Goal: Task Accomplishment & Management: Complete application form

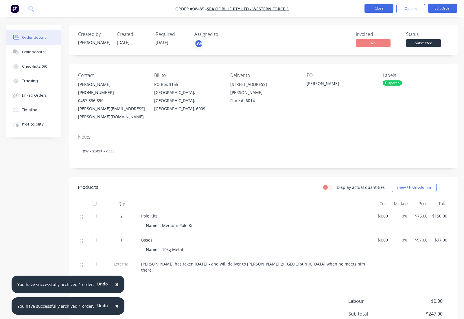
click at [372, 10] on button "Close" at bounding box center [379, 8] width 29 height 9
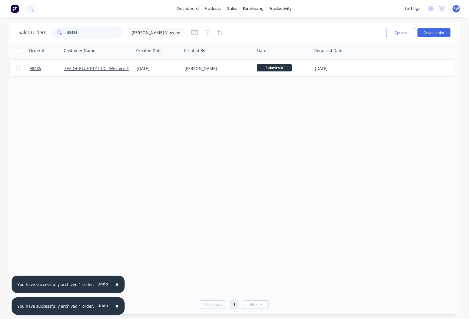
drag, startPoint x: 96, startPoint y: 33, endPoint x: 50, endPoint y: 29, distance: 46.8
click at [67, 29] on input "98485" at bounding box center [95, 33] width 56 height 12
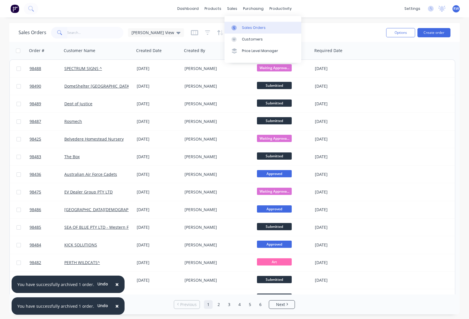
click at [253, 28] on div "Sales Orders" at bounding box center [254, 27] width 24 height 5
click at [431, 33] on button "Create order" at bounding box center [433, 32] width 33 height 9
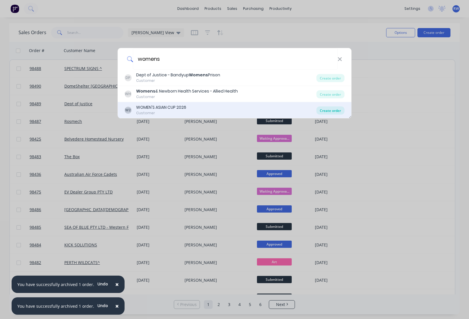
type input "womens"
click at [327, 112] on div "Create order" at bounding box center [330, 111] width 28 height 8
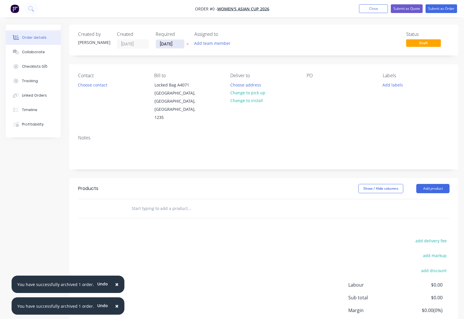
click at [179, 44] on input "[DATE]" at bounding box center [170, 44] width 28 height 9
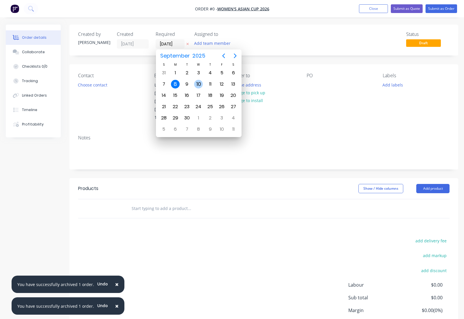
click at [195, 84] on div "10" at bounding box center [198, 84] width 9 height 9
type input "[DATE]"
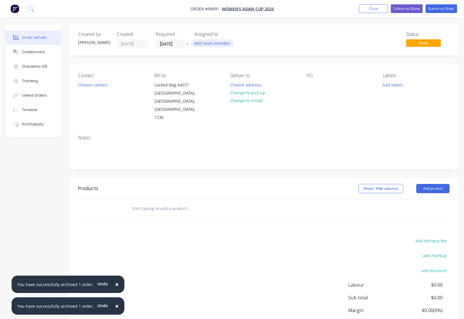
click at [209, 45] on button "Add team member" at bounding box center [212, 43] width 43 height 8
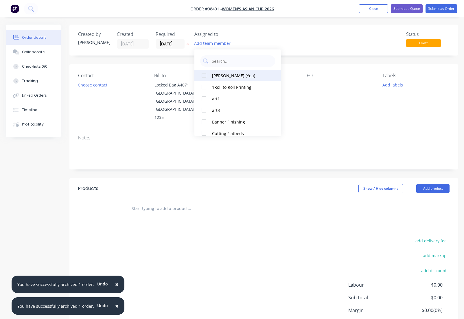
click at [221, 78] on button "[PERSON_NAME] (You)" at bounding box center [238, 76] width 87 height 12
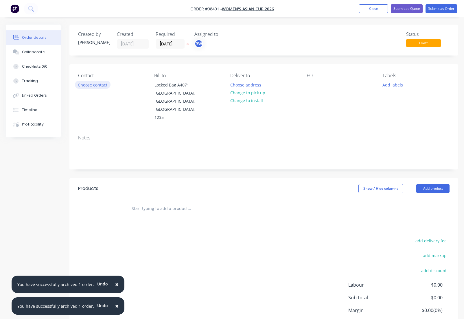
click at [91, 85] on button "Choose contact" at bounding box center [93, 85] width 36 height 8
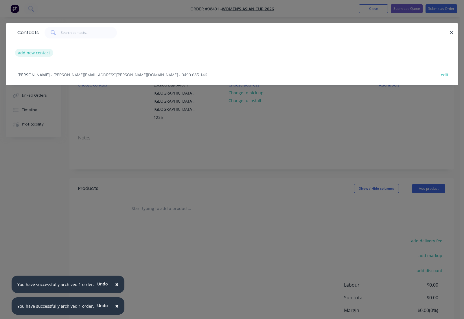
click at [38, 54] on button "add new contact" at bounding box center [34, 53] width 38 height 8
select select "AU"
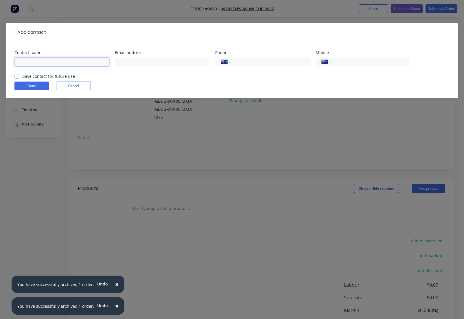
click at [41, 62] on input "text" at bounding box center [61, 62] width 95 height 9
type input "[PERSON_NAME]."
drag, startPoint x: 104, startPoint y: 62, endPoint x: 14, endPoint y: 59, distance: 89.5
click at [14, 59] on input "[PERSON_NAME]." at bounding box center [61, 62] width 95 height 9
click at [165, 63] on input "text" at bounding box center [162, 62] width 95 height 9
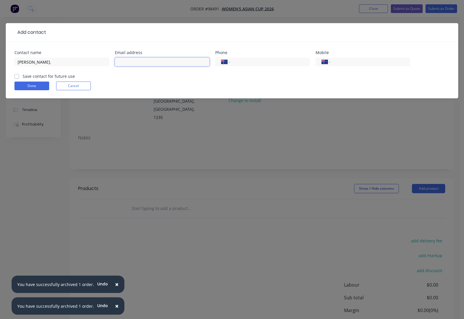
paste input "[PERSON_NAME][EMAIL_ADDRESS][DOMAIN_NAME]"
type input "[PERSON_NAME][EMAIL_ADDRESS][DOMAIN_NAME]"
click at [346, 63] on input "tel" at bounding box center [369, 62] width 69 height 7
type input "0417 212 709"
click at [23, 76] on label "Save contact for future use" at bounding box center [49, 76] width 52 height 6
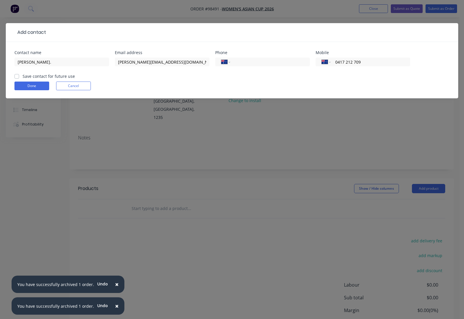
click at [17, 76] on input "Save contact for future use" at bounding box center [16, 76] width 5 height 6
checkbox input "true"
click at [25, 85] on button "Done" at bounding box center [31, 86] width 35 height 9
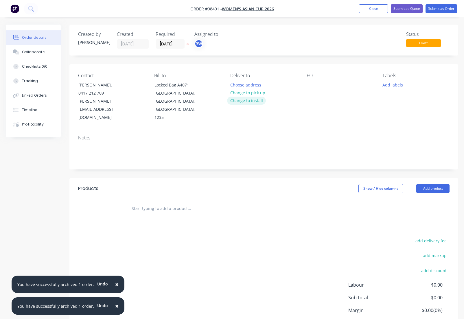
click at [249, 100] on button "Change to install" at bounding box center [246, 101] width 39 height 8
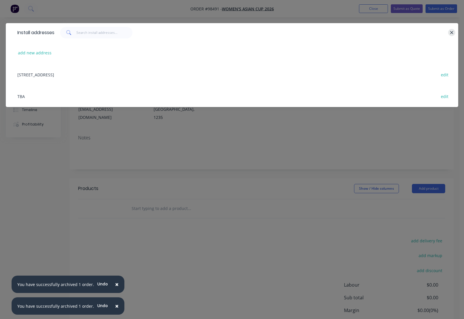
click at [451, 32] on icon "button" at bounding box center [452, 32] width 4 height 5
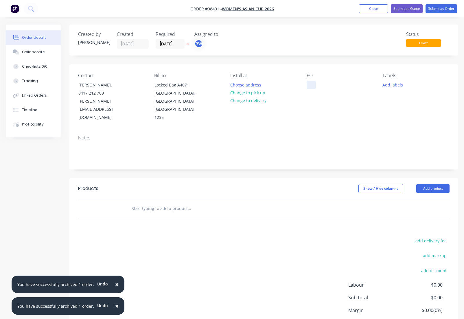
click at [312, 84] on div at bounding box center [311, 85] width 9 height 8
click at [393, 84] on button "Add labels" at bounding box center [393, 85] width 27 height 8
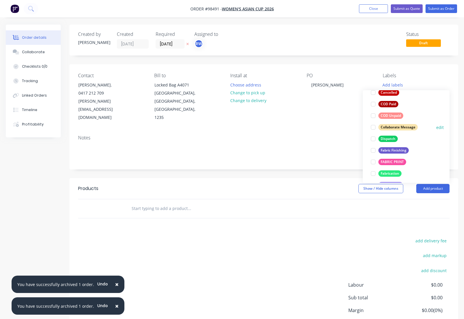
scroll to position [70, 0]
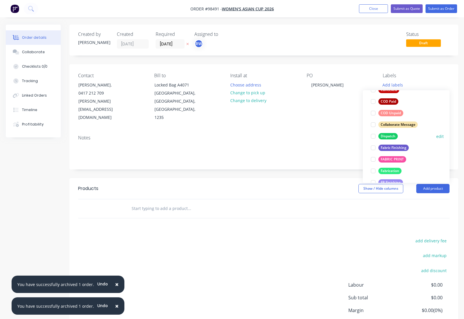
click at [387, 138] on div "Dispatch" at bounding box center [388, 136] width 19 height 6
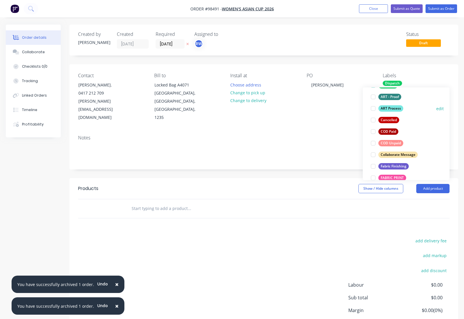
scroll to position [58, 0]
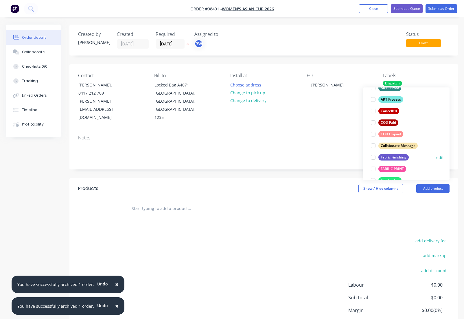
click at [391, 158] on div "Fabric Finishing" at bounding box center [394, 157] width 30 height 6
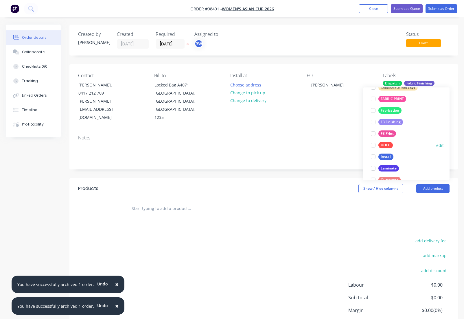
scroll to position [131, 0]
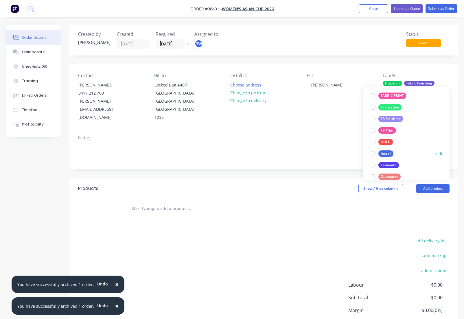
click at [383, 155] on div "Install" at bounding box center [386, 154] width 15 height 6
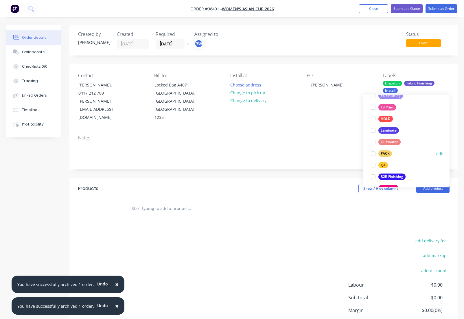
click at [383, 155] on div "PACK" at bounding box center [386, 154] width 14 height 6
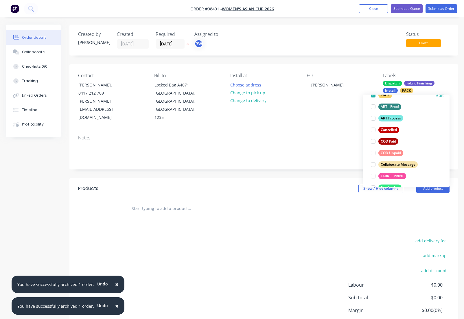
scroll to position [152, 0]
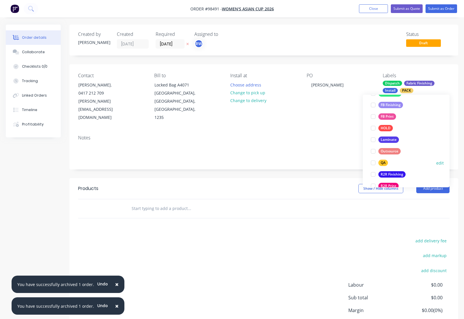
click at [382, 163] on div "QA" at bounding box center [384, 163] width 10 height 6
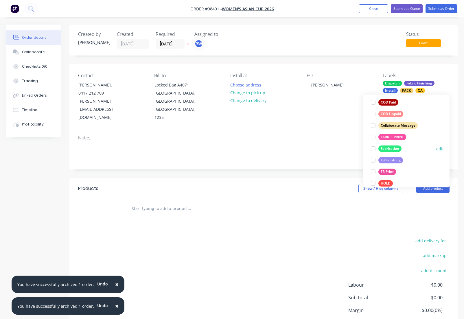
click at [386, 150] on div "Fabrication" at bounding box center [390, 149] width 23 height 6
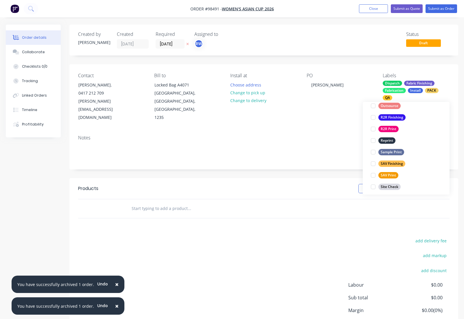
scroll to position [278, 0]
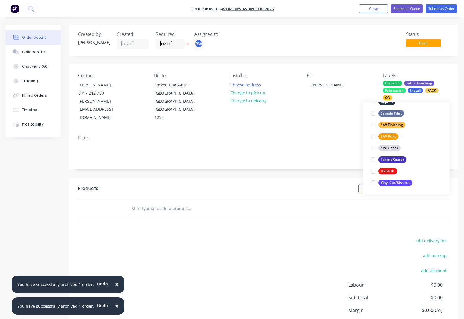
click at [388, 171] on div "URGENT" at bounding box center [388, 172] width 19 height 6
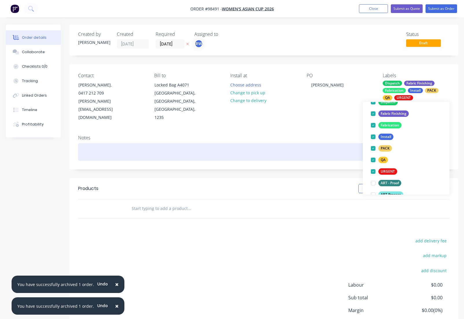
click at [117, 145] on div at bounding box center [264, 152] width 372 height 18
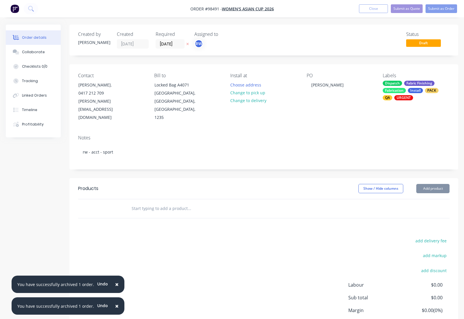
click at [139, 203] on input "text" at bounding box center [189, 209] width 116 height 12
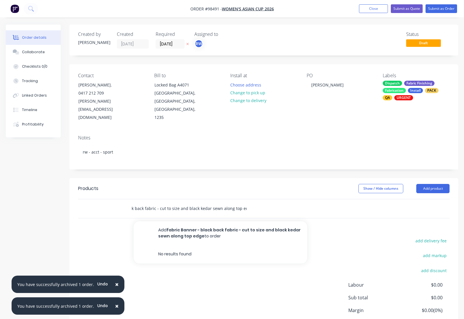
scroll to position [0, 40]
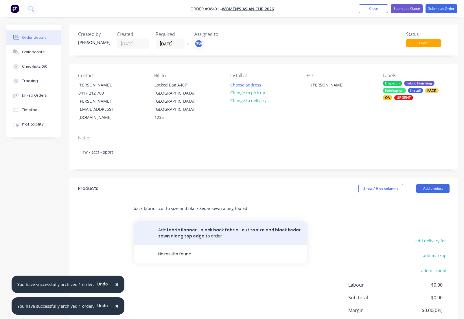
type input "fabric Banner - black back fabric - cut to size and black kedar sewn along top …"
click at [210, 224] on button "Add fabric Banner - black back fabric - cut to size and black kedar sewn along …" at bounding box center [221, 234] width 174 height 24
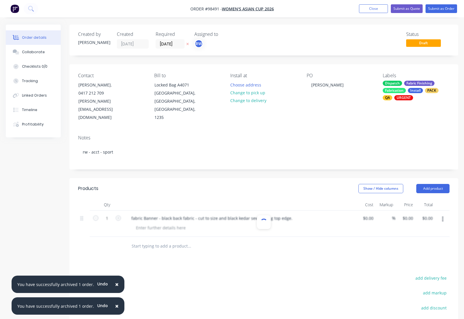
scroll to position [0, 0]
click at [158, 224] on div at bounding box center [160, 228] width 59 height 8
click at [173, 224] on div "2 @ 9000x2500mm (to confirm with [PERSON_NAME] if we leave at width of roll or …" at bounding box center [225, 228] width 188 height 8
drag, startPoint x: 405, startPoint y: 209, endPoint x: 412, endPoint y: 211, distance: 7.0
click at [409, 214] on input "0" at bounding box center [412, 218] width 7 height 8
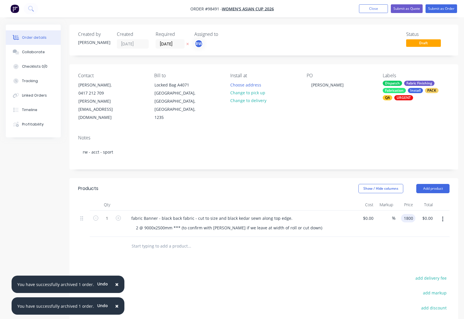
type input "$1,800.00"
click at [168, 241] on input "text" at bounding box center [189, 247] width 116 height 12
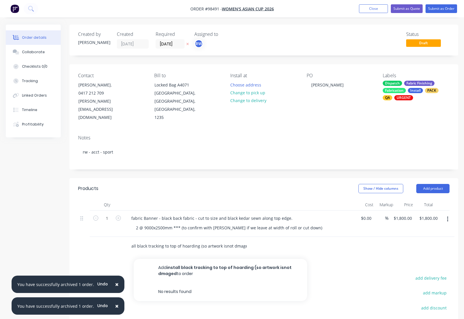
scroll to position [0, 9]
click at [223, 241] on input "install black tracking to top of hoarding (so artwork isnot dmaged)" at bounding box center [189, 247] width 116 height 12
click at [234, 241] on input "install black tracking to top of hoarding (so artwork is not dmaged)" at bounding box center [189, 247] width 116 height 12
drag, startPoint x: 246, startPoint y: 237, endPoint x: 255, endPoint y: 249, distance: 14.7
click at [247, 241] on input "install black tracking to top of hoarding (so artwork is not damaged)" at bounding box center [189, 247] width 116 height 12
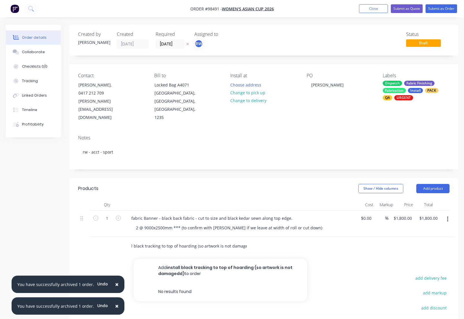
scroll to position [0, 12]
type input "install black tracking to top of hoarding (so artwork is not damaged)d)"
click at [250, 241] on div "install black tracking to top of hoarding (so artwork is not damaged)d) Add ins…" at bounding box center [214, 247] width 174 height 12
click at [248, 241] on div "install black tracking to top of hoarding (so artwork is not damaged)d) Add ins…" at bounding box center [214, 247] width 174 height 12
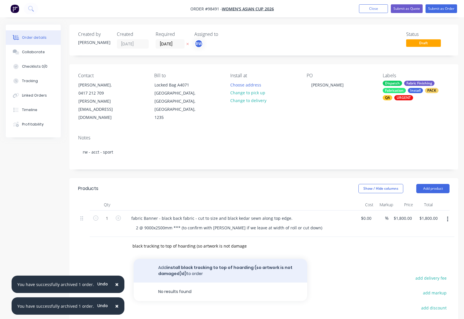
click at [194, 261] on button "Add install black tracking to top of hoarding (so artwork is not damaged)d) to …" at bounding box center [221, 271] width 174 height 24
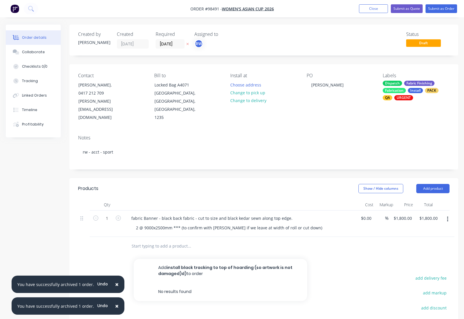
scroll to position [0, 0]
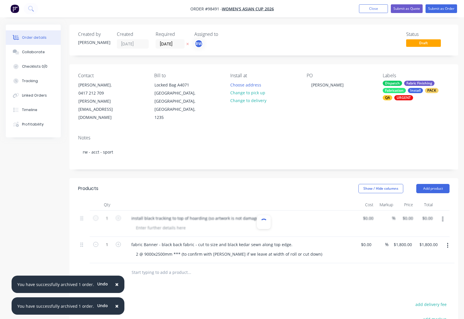
click at [181, 267] on input "text" at bounding box center [189, 273] width 116 height 12
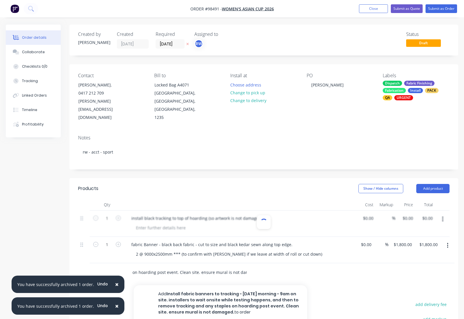
scroll to position [0, 307]
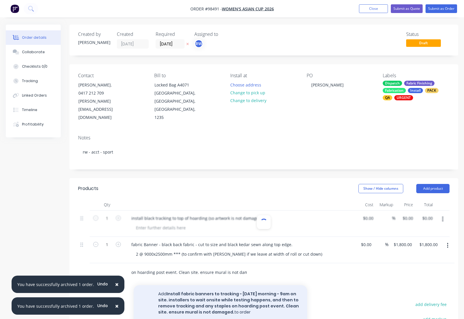
type input "Install fabric banners to tracking - [DATE] morning - 9am on site. installers t…"
click at [243, 291] on button "Add Install fabric banners to tracking - [DATE] morning - 9am on site. installe…" at bounding box center [221, 304] width 174 height 36
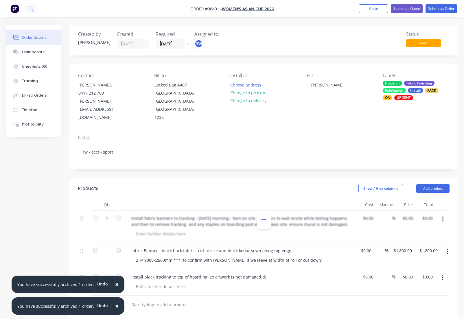
drag, startPoint x: 114, startPoint y: 285, endPoint x: 113, endPoint y: 288, distance: 3.6
click at [115, 285] on span "×" at bounding box center [116, 285] width 3 height 8
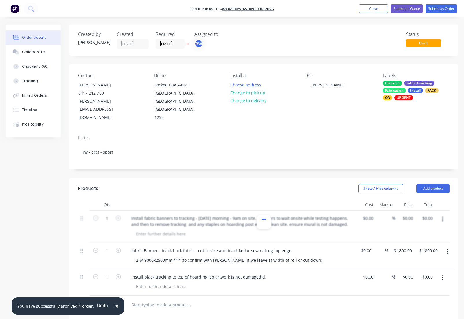
click at [115, 306] on span "×" at bounding box center [116, 306] width 3 height 8
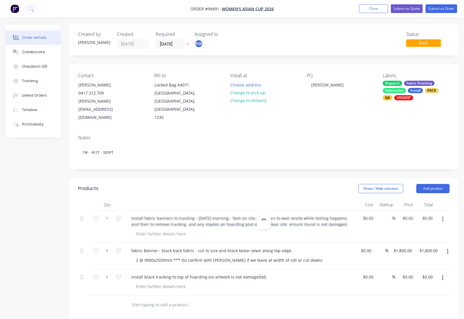
click at [170, 299] on input "text" at bounding box center [189, 305] width 116 height 12
type input "must be ready for install"
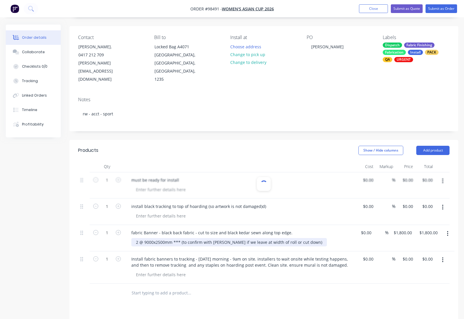
scroll to position [41, 0]
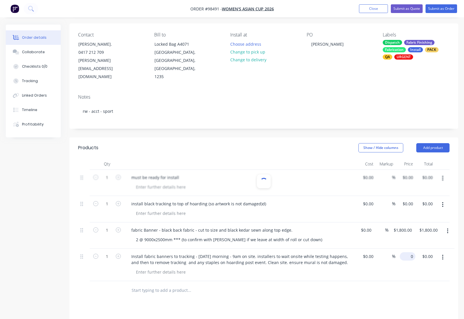
click at [407, 253] on input "0" at bounding box center [409, 257] width 13 height 8
type input "$950.00"
click at [169, 209] on div at bounding box center [160, 213] width 59 height 8
click at [264, 200] on div "install black tracking to top of hoarding (so artwork is not damaged)d)" at bounding box center [199, 204] width 144 height 8
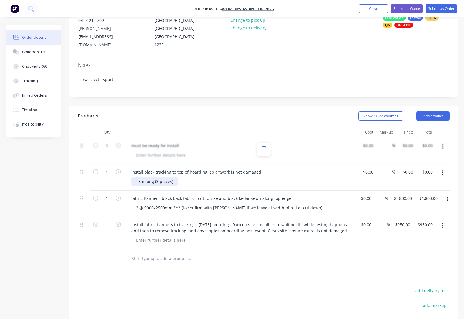
scroll to position [0, 0]
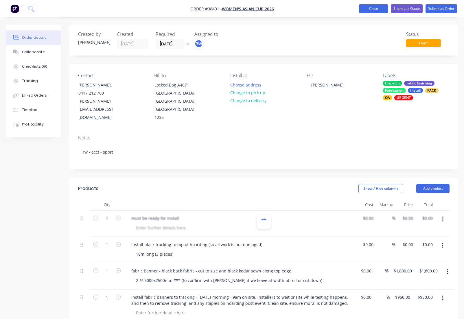
click at [370, 12] on button "Close" at bounding box center [373, 8] width 29 height 9
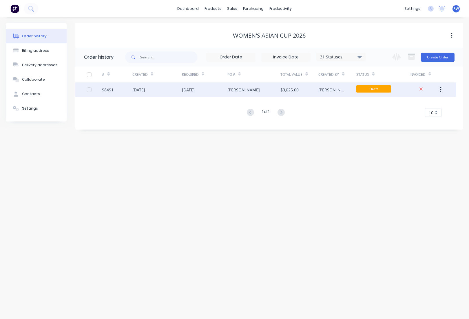
click at [108, 91] on div "98491" at bounding box center [108, 90] width 12 height 6
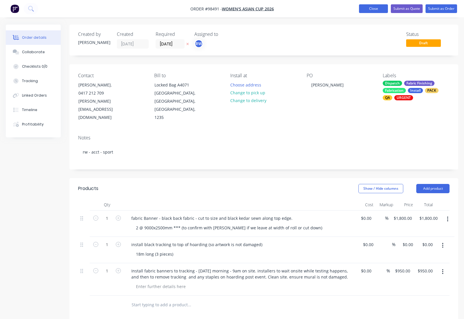
click at [368, 8] on button "Close" at bounding box center [373, 8] width 29 height 9
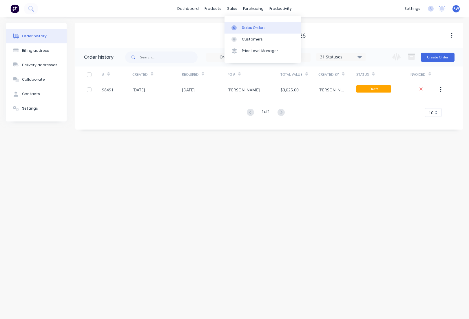
click at [250, 30] on div "Sales Orders" at bounding box center [254, 27] width 24 height 5
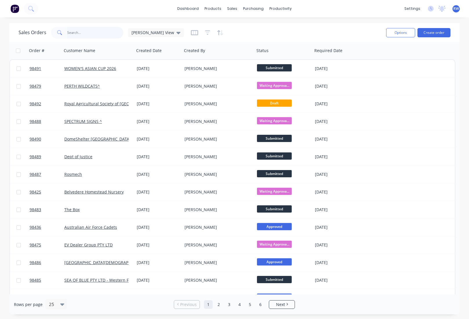
click at [74, 32] on input "text" at bounding box center [95, 33] width 56 height 12
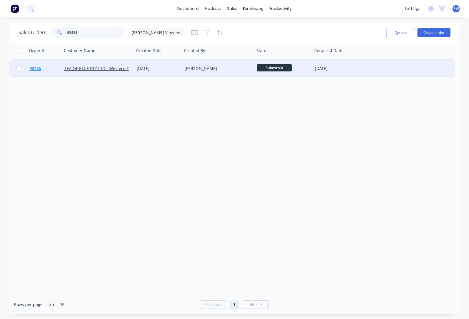
type input "98485"
click at [36, 69] on span "98485" at bounding box center [36, 69] width 12 height 6
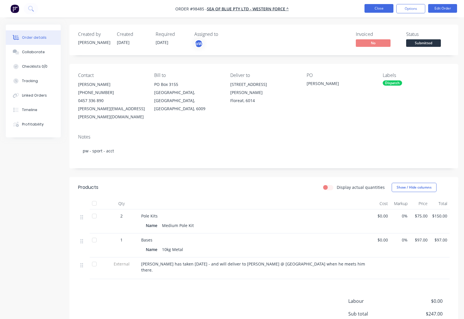
click at [375, 8] on button "Close" at bounding box center [379, 8] width 29 height 9
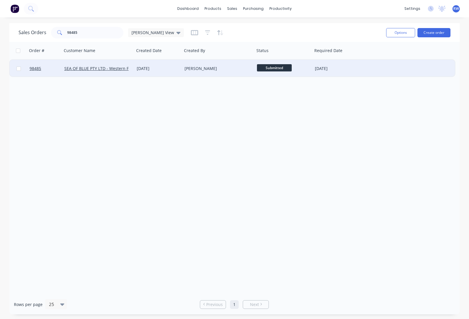
drag, startPoint x: 19, startPoint y: 68, endPoint x: 25, endPoint y: 69, distance: 6.1
click at [19, 68] on input "checkbox" at bounding box center [19, 69] width 4 height 4
checkbox input "true"
click at [396, 33] on button "Options" at bounding box center [400, 32] width 29 height 9
click at [367, 61] on div "Archive" at bounding box center [382, 59] width 53 height 8
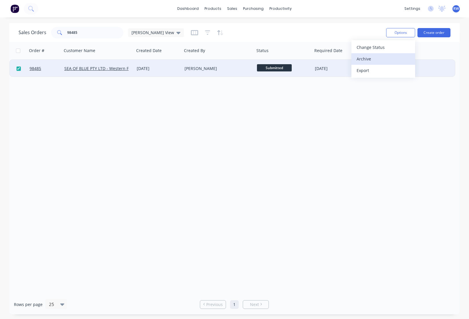
checkbox input "false"
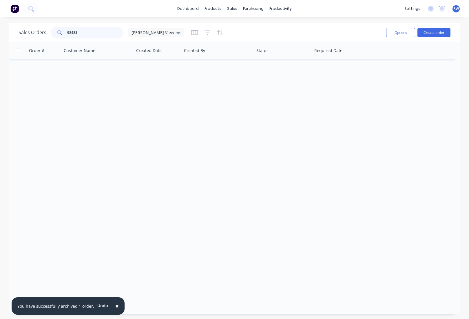
drag, startPoint x: 91, startPoint y: 32, endPoint x: 57, endPoint y: 32, distance: 33.6
click at [67, 32] on input "98485" at bounding box center [95, 33] width 56 height 12
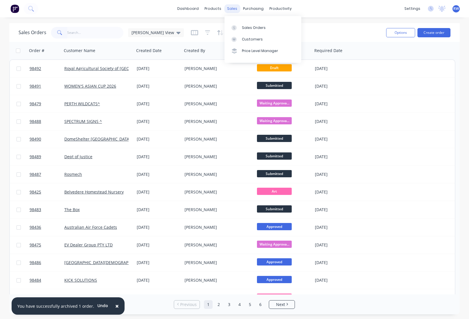
click at [233, 10] on div "sales" at bounding box center [232, 8] width 16 height 9
click at [256, 28] on div "Sales Orders" at bounding box center [254, 27] width 24 height 5
click at [434, 33] on button "Create order" at bounding box center [433, 32] width 33 height 9
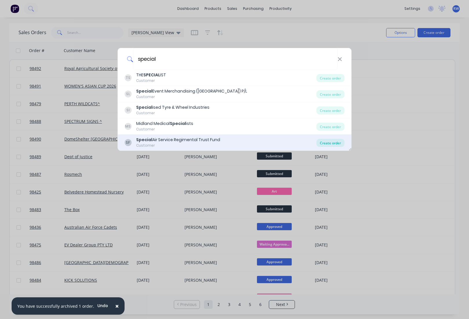
type input "special"
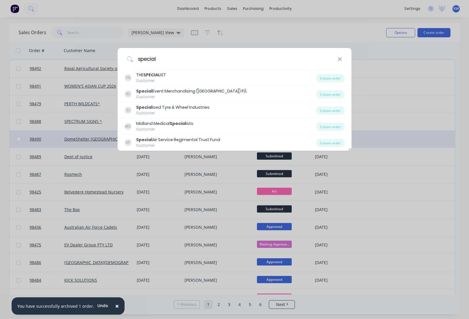
click at [328, 145] on div "Create order" at bounding box center [330, 143] width 28 height 8
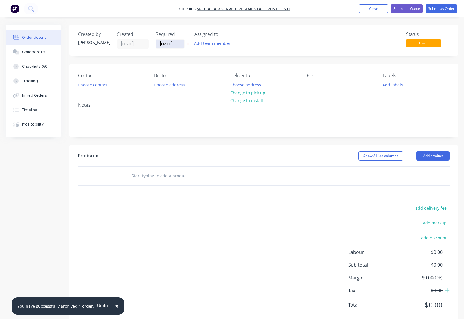
click at [182, 44] on input "[DATE]" at bounding box center [170, 44] width 28 height 9
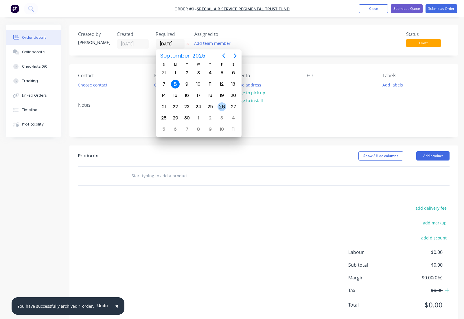
click at [221, 107] on div "26" at bounding box center [222, 107] width 9 height 9
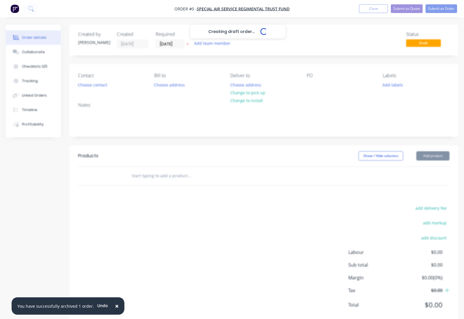
type input "[DATE]"
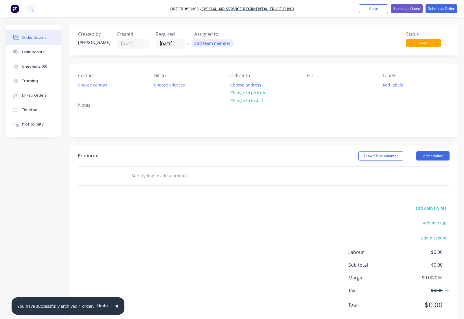
click at [216, 45] on button "Add team member" at bounding box center [212, 43] width 43 height 8
type input "tash"
click at [217, 78] on div "[PERSON_NAME]" at bounding box center [241, 76] width 58 height 6
click at [92, 86] on button "Choose contact" at bounding box center [93, 85] width 36 height 8
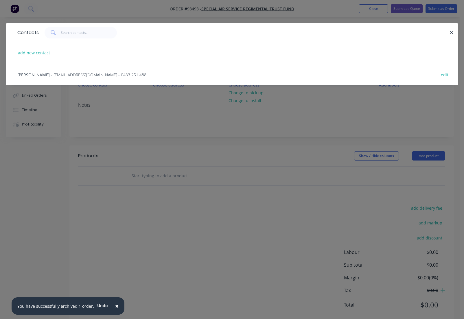
click at [75, 76] on span "- [EMAIL_ADDRESS][DOMAIN_NAME] - 0433 251 488" at bounding box center [99, 75] width 96 height 6
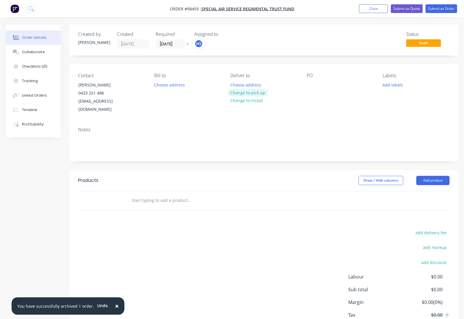
click at [244, 94] on button "Change to pick up" at bounding box center [247, 93] width 41 height 8
click at [236, 82] on div at bounding box center [235, 85] width 9 height 8
click at [310, 82] on div at bounding box center [311, 85] width 9 height 8
click at [389, 83] on button "Add labels" at bounding box center [393, 85] width 27 height 8
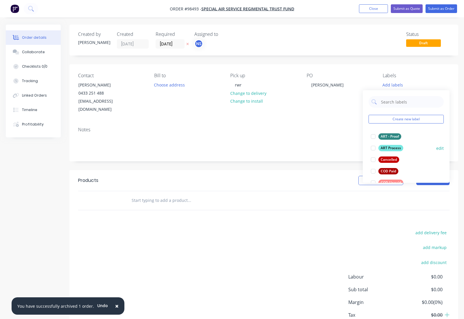
drag, startPoint x: 387, startPoint y: 135, endPoint x: 389, endPoint y: 144, distance: 9.4
click at [387, 136] on div "ART - Proof" at bounding box center [390, 136] width 23 height 6
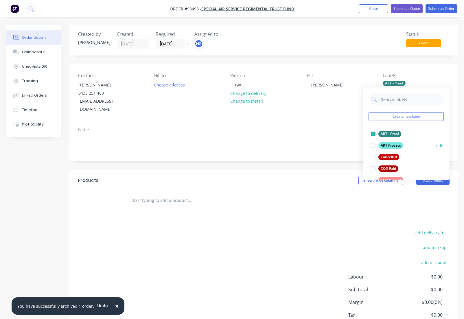
click at [389, 146] on div "ART Process" at bounding box center [391, 145] width 25 height 6
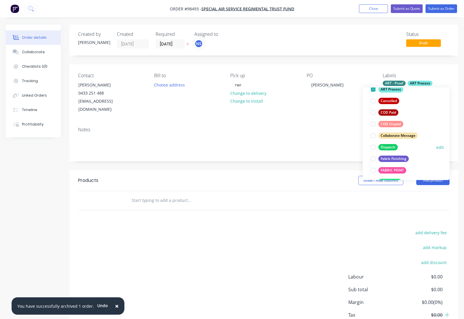
click at [390, 147] on div "Dispatch" at bounding box center [388, 147] width 19 height 6
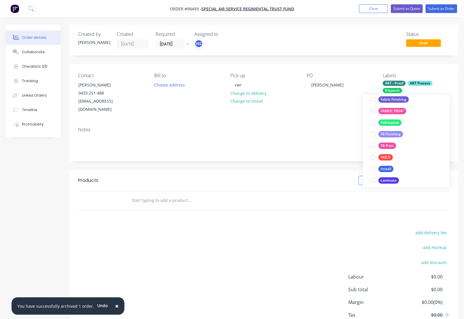
scroll to position [124, 0]
click at [387, 100] on div "Fabric Finishing" at bounding box center [394, 99] width 30 height 6
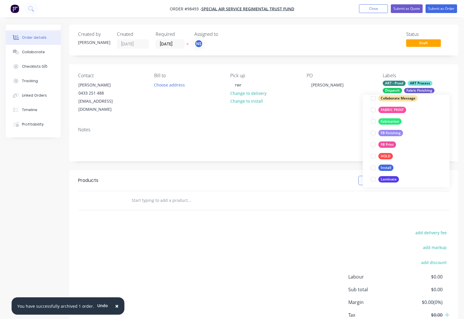
scroll to position [77, 0]
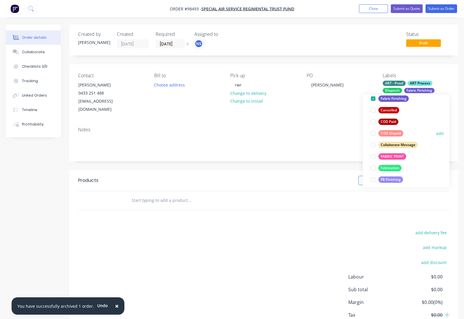
click at [387, 134] on div "COD Unpaid" at bounding box center [391, 133] width 25 height 6
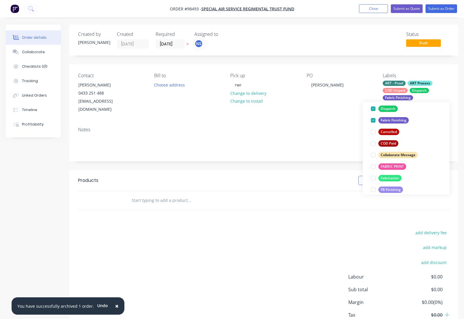
scroll to position [87, 0]
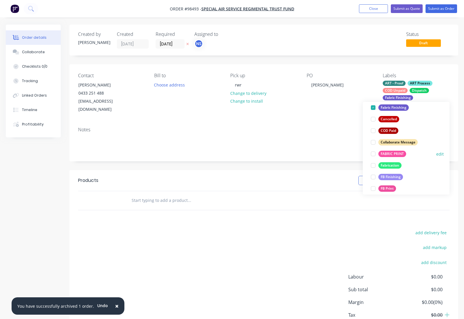
click at [387, 156] on div "FABRIC PRINT" at bounding box center [393, 154] width 28 height 6
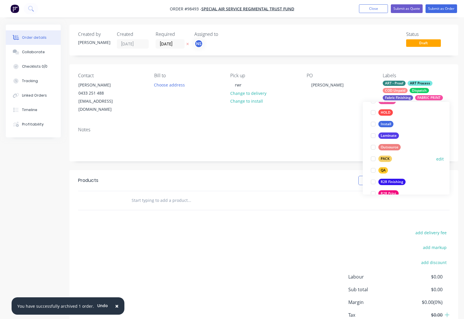
click at [388, 161] on div "PACK" at bounding box center [386, 159] width 14 height 6
click at [382, 160] on div "QA" at bounding box center [384, 160] width 10 height 6
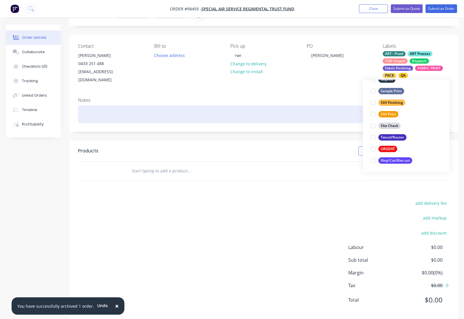
scroll to position [31, 0]
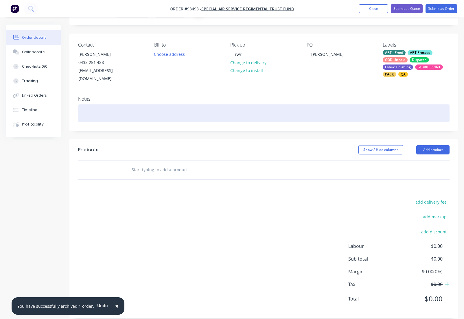
click at [116, 110] on div at bounding box center [264, 114] width 372 height 18
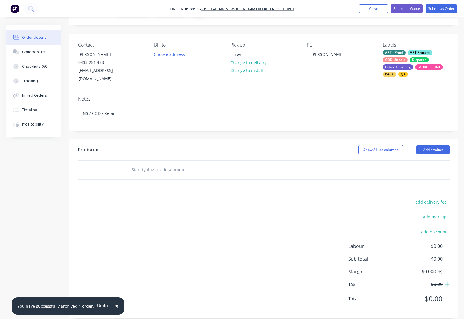
click at [153, 164] on input "text" at bounding box center [189, 170] width 116 height 12
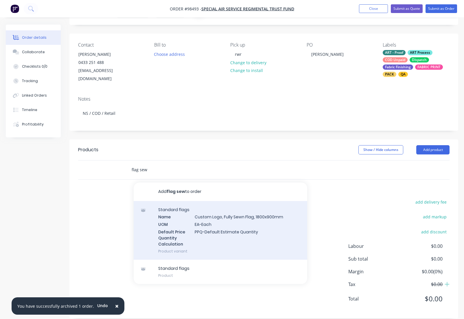
type input "flag sew"
click at [224, 210] on div "Standard flags Name Custom Logo, Fully Sewn Flag, 1800x900mm UOM EA-Each Defaul…" at bounding box center [221, 230] width 174 height 59
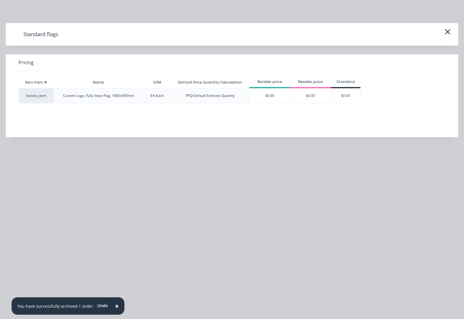
click at [270, 95] on div "$0.00" at bounding box center [270, 96] width 41 height 14
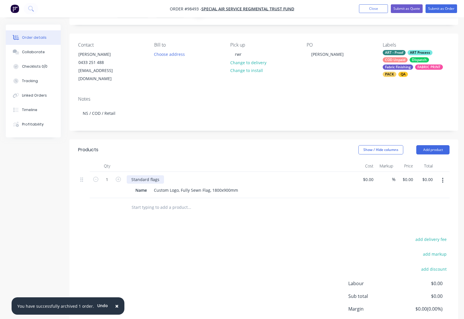
drag, startPoint x: 159, startPoint y: 174, endPoint x: 163, endPoint y: 178, distance: 5.7
click at [159, 175] on div "Standard flags" at bounding box center [145, 179] width 37 height 8
drag, startPoint x: 110, startPoint y: 173, endPoint x: 114, endPoint y: 175, distance: 4.4
click at [114, 175] on input "1" at bounding box center [107, 179] width 15 height 9
type input "6"
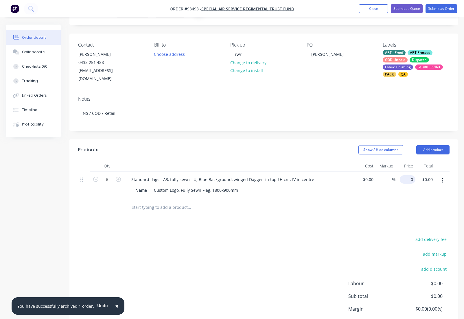
click at [412, 175] on input "0" at bounding box center [409, 179] width 13 height 8
type input "$65.00"
type input "$390.00"
drag, startPoint x: 148, startPoint y: 185, endPoint x: 123, endPoint y: 182, distance: 25.3
click at [133, 186] on div "Name" at bounding box center [141, 190] width 16 height 8
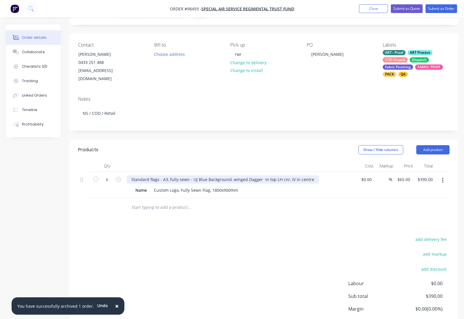
click at [311, 175] on div "Standard flags - A3, fully sewn - UJ Blue Background, winged Dagger in top LH c…" at bounding box center [223, 179] width 192 height 8
click at [323, 175] on div "Standard flags - A3, fully sewn - UJ Blue Background, winged Dagger in top LH c…" at bounding box center [233, 179] width 213 height 8
click at [158, 203] on input "text" at bounding box center [189, 208] width 116 height 12
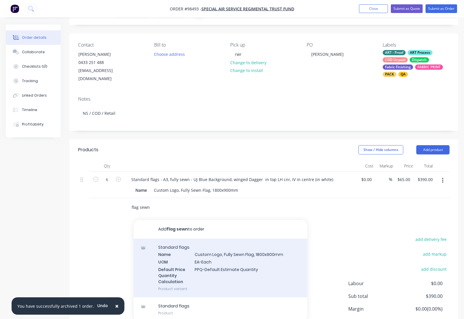
type input "flag sewn"
click at [216, 252] on div "Standard flags Name Custom Logo, Fully Sewn Flag, 1800x900mm UOM EA-Each Defaul…" at bounding box center [221, 268] width 174 height 59
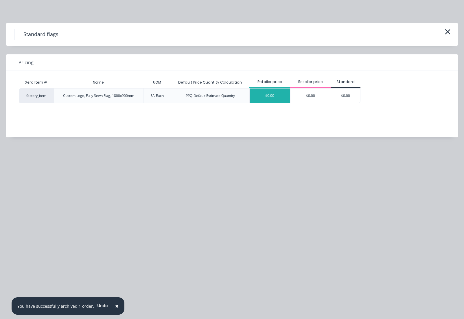
click at [268, 99] on div "$0.00" at bounding box center [270, 96] width 41 height 14
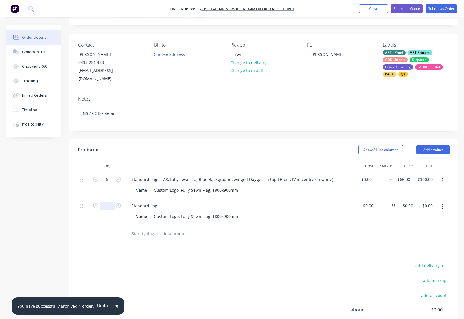
drag, startPoint x: 110, startPoint y: 200, endPoint x: 118, endPoint y: 206, distance: 9.9
click at [110, 202] on input "1" at bounding box center [107, 206] width 15 height 9
type input "10"
click at [165, 202] on div "Standard flags" at bounding box center [240, 206] width 227 height 8
click at [162, 202] on div "Standard flags" at bounding box center [145, 206] width 37 height 8
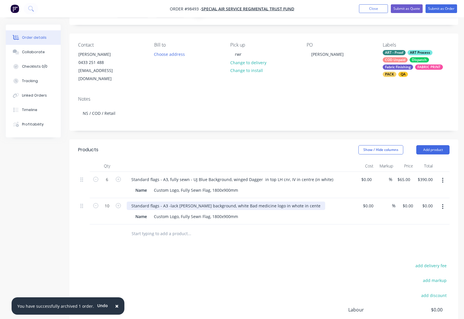
click at [278, 202] on div "Standard flags - A3 -lack [PERSON_NAME] background, white Bad medicine logo in …" at bounding box center [226, 206] width 199 height 8
click at [294, 202] on div "Standard flags - A3 -lack [PERSON_NAME] background, white Bad medicine logo in …" at bounding box center [225, 206] width 197 height 8
click at [410, 202] on input "0" at bounding box center [412, 206] width 7 height 8
type input "$65.00"
type input "$650.00"
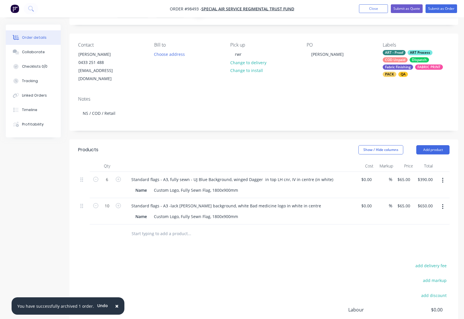
click at [147, 229] on input "text" at bounding box center [189, 234] width 116 height 12
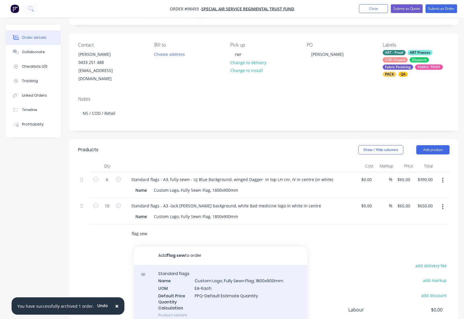
type input "flag sew"
click at [218, 276] on div "Standard flags Name Custom Logo, Fully Sewn Flag, 1800x900mm UOM EA-Each Defaul…" at bounding box center [221, 294] width 174 height 59
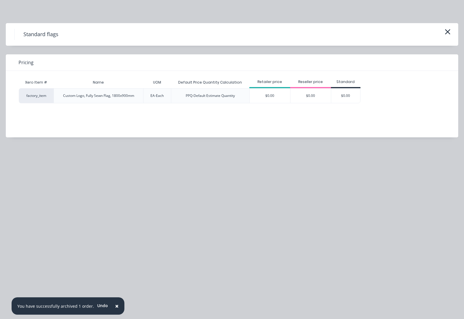
click at [272, 93] on div "$0.00" at bounding box center [270, 96] width 41 height 14
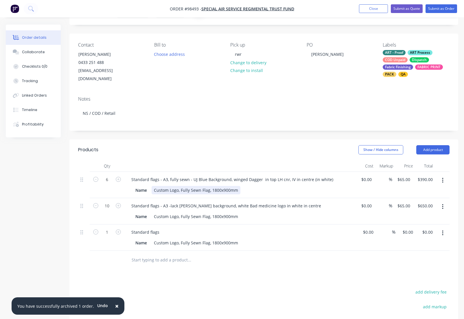
click at [231, 186] on div "Custom Logo, Fully Sewn Flag, 1800x900mm" at bounding box center [196, 190] width 89 height 8
drag, startPoint x: 231, startPoint y: 184, endPoint x: 214, endPoint y: 184, distance: 17.1
click at [214, 186] on div "Custom Logo, Fully Sewn Flag, 1800x900mm" at bounding box center [196, 190] width 89 height 8
click at [231, 213] on div "Custom Logo, Fully Sewn Flag, 1800x900mm" at bounding box center [196, 217] width 89 height 8
drag, startPoint x: 239, startPoint y: 211, endPoint x: 214, endPoint y: 211, distance: 24.6
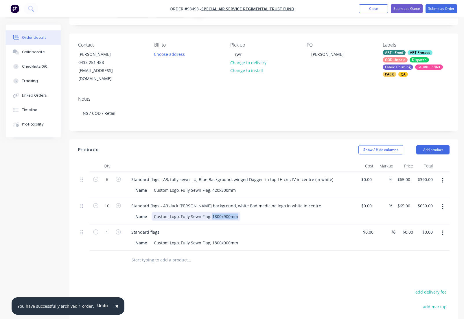
click at [213, 213] on div "Custom Logo, Fully Sewn Flag, 1800x900mm" at bounding box center [196, 217] width 89 height 8
click at [215, 213] on div "Custom Logo, Fully Sewn Flag, 1420x300mm" at bounding box center [196, 217] width 89 height 8
click at [237, 239] on div "Custom Logo, Fully Sewn Flag, 1800x900mm" at bounding box center [196, 243] width 89 height 8
drag, startPoint x: 238, startPoint y: 236, endPoint x: 213, endPoint y: 236, distance: 24.9
click at [213, 239] on div "Custom Logo, Fully Sewn Flag, 1800x900mm" at bounding box center [196, 243] width 89 height 8
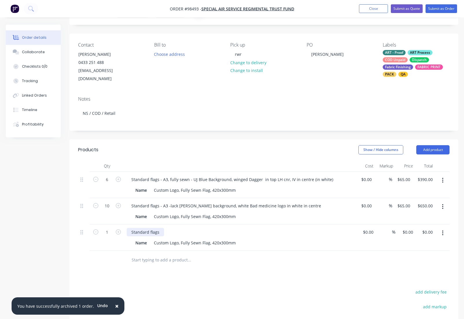
click at [163, 228] on div "Standard flags" at bounding box center [145, 232] width 37 height 8
click at [111, 228] on input "1" at bounding box center [107, 232] width 15 height 9
type input "10"
drag, startPoint x: 409, startPoint y: 225, endPoint x: 414, endPoint y: 229, distance: 6.0
click at [409, 228] on input "0" at bounding box center [412, 232] width 7 height 8
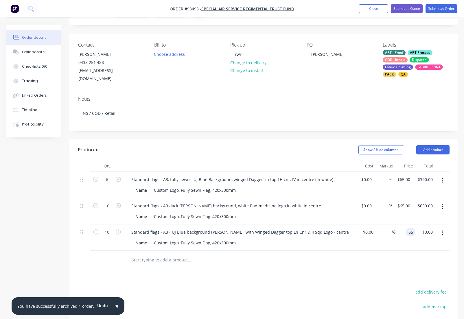
type input "$65.00"
type input "$650.00"
drag, startPoint x: 148, startPoint y: 184, endPoint x: 131, endPoint y: 183, distance: 17.1
click at [133, 186] on div "Name" at bounding box center [141, 190] width 16 height 8
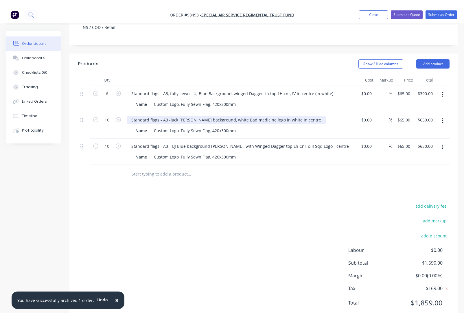
scroll to position [0, 0]
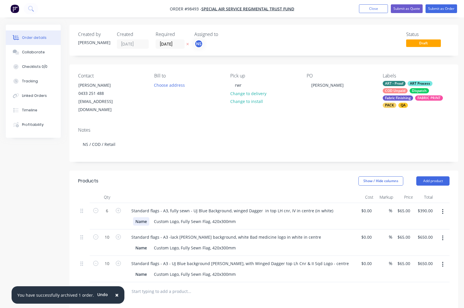
click at [149, 217] on div "Name" at bounding box center [141, 221] width 16 height 8
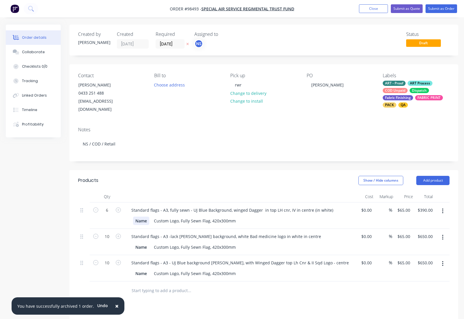
drag, startPoint x: 149, startPoint y: 215, endPoint x: 130, endPoint y: 214, distance: 18.8
click at [130, 216] on div "Name Custom Logo, Fully Sewn Flag, 420x300mm" at bounding box center [240, 221] width 227 height 10
drag, startPoint x: 148, startPoint y: 215, endPoint x: 131, endPoint y: 216, distance: 16.3
click at [133, 217] on div "Name" at bounding box center [141, 221] width 16 height 8
drag, startPoint x: 148, startPoint y: 242, endPoint x: 136, endPoint y: 242, distance: 11.3
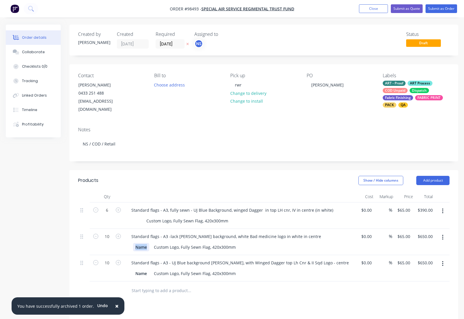
click at [136, 243] on div "Name" at bounding box center [141, 247] width 16 height 8
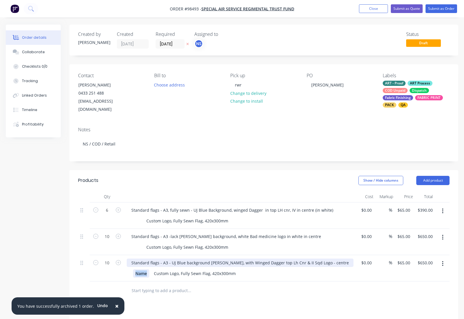
drag, startPoint x: 148, startPoint y: 274, endPoint x: 135, endPoint y: 273, distance: 12.5
click at [135, 273] on div "Name" at bounding box center [141, 274] width 16 height 8
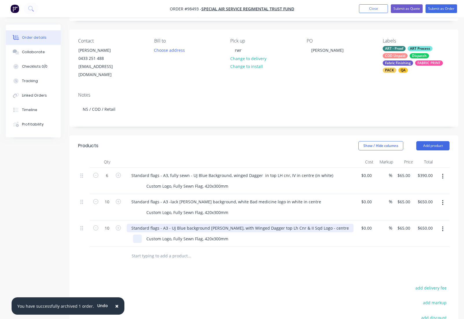
scroll to position [38, 0]
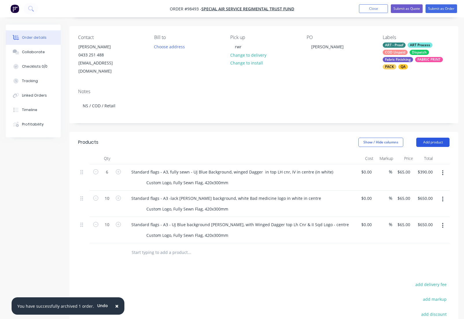
click at [433, 138] on button "Add product" at bounding box center [433, 142] width 33 height 9
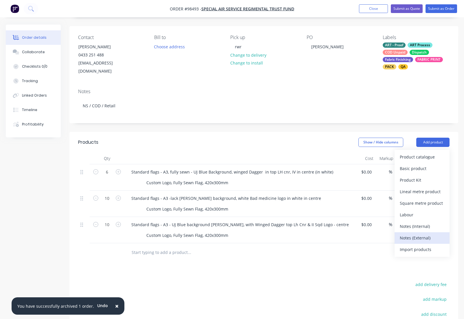
click at [418, 234] on div "Notes (External)" at bounding box center [422, 238] width 45 height 8
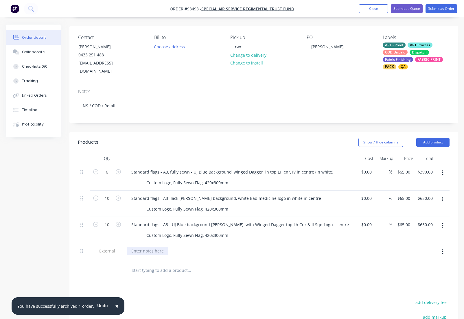
drag, startPoint x: 143, startPoint y: 265, endPoint x: 149, endPoint y: 262, distance: 6.9
click at [143, 255] on div at bounding box center [148, 251] width 42 height 8
click at [154, 255] on div "ALL FLAGS T HAVE A WHITE BORDER - NO SISTER CLIPS" at bounding box center [184, 251] width 114 height 8
click at [203, 255] on div "ALL FLAGS TO HAVE A WHITE BORDER - NO SISTER CLIPS" at bounding box center [186, 251] width 118 height 8
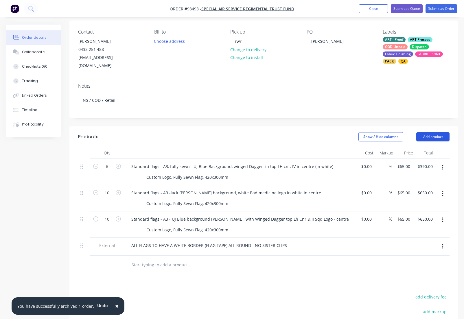
click at [430, 132] on button "Add product" at bounding box center [433, 136] width 33 height 9
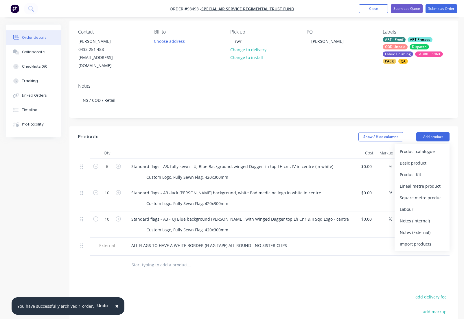
drag, startPoint x: 407, startPoint y: 229, endPoint x: 378, endPoint y: 240, distance: 31.5
click at [407, 229] on div "Notes (External)" at bounding box center [422, 232] width 45 height 8
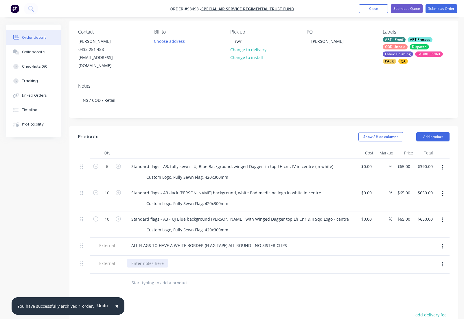
click at [153, 268] on div at bounding box center [148, 263] width 42 height 8
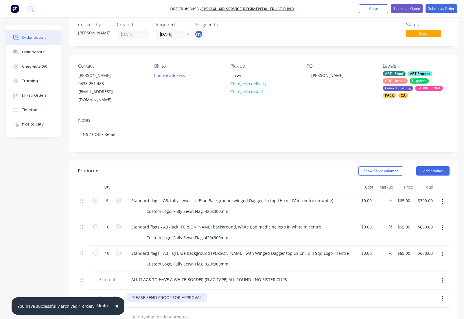
scroll to position [0, 0]
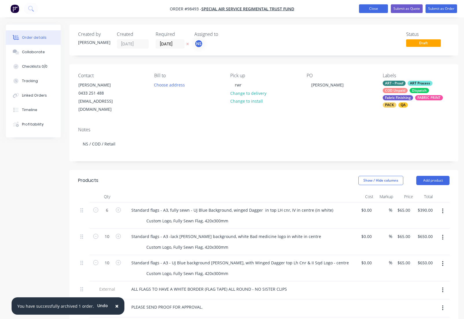
click at [370, 10] on button "Close" at bounding box center [373, 8] width 29 height 9
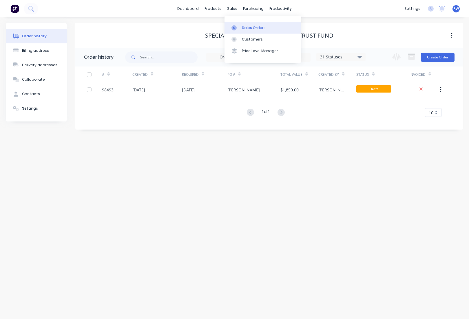
click at [247, 28] on div "Sales Orders" at bounding box center [254, 27] width 24 height 5
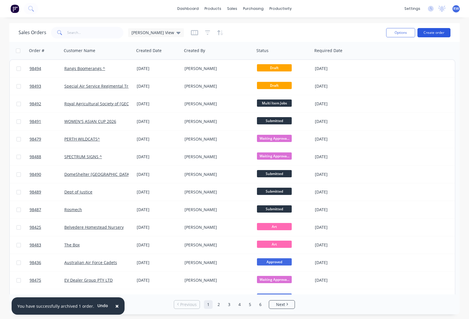
click at [432, 32] on button "Create order" at bounding box center [433, 32] width 33 height 9
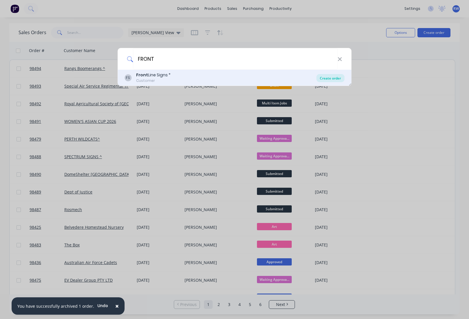
type input "FRONT"
click at [327, 78] on div "Create order" at bounding box center [330, 78] width 28 height 8
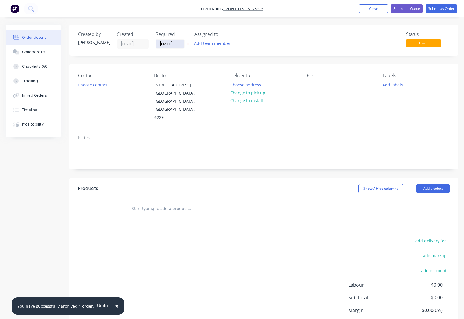
click at [180, 45] on input "[DATE]" at bounding box center [170, 44] width 28 height 9
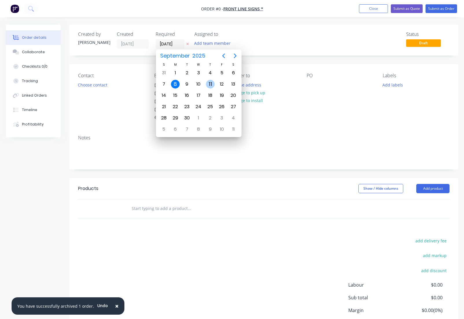
click at [211, 84] on div "11" at bounding box center [210, 84] width 9 height 9
type input "[DATE]"
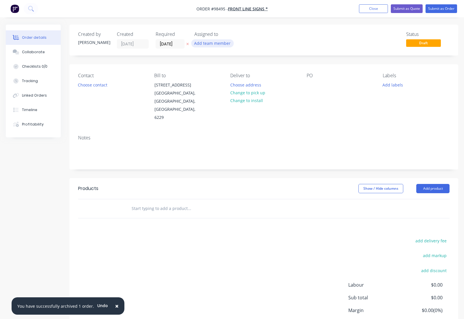
click at [206, 45] on button "Add team member" at bounding box center [212, 43] width 43 height 8
type input "TASH"
click at [223, 78] on div "[PERSON_NAME]" at bounding box center [241, 76] width 58 height 6
click at [84, 85] on button "Choose contact" at bounding box center [93, 85] width 36 height 8
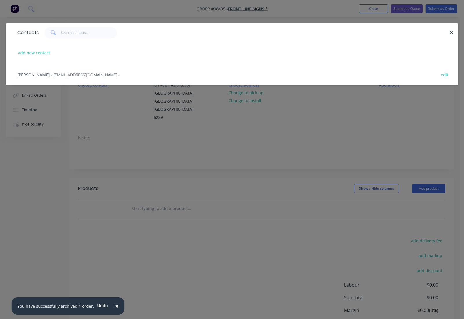
click at [34, 76] on span "[PERSON_NAME]" at bounding box center [33, 75] width 32 height 6
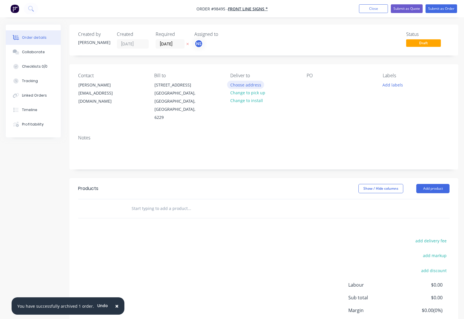
click at [248, 86] on button "Choose address" at bounding box center [245, 85] width 37 height 8
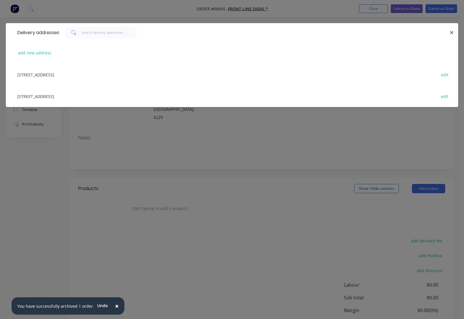
click at [61, 76] on div "[STREET_ADDRESS] edit" at bounding box center [232, 75] width 436 height 22
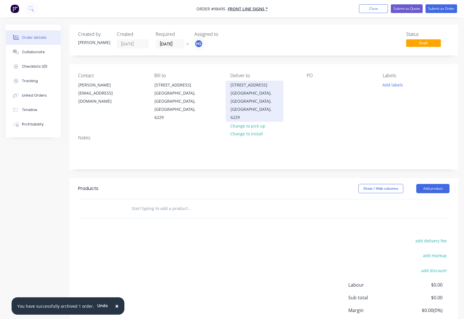
click at [279, 103] on div "[STREET_ADDRESS]" at bounding box center [255, 101] width 58 height 41
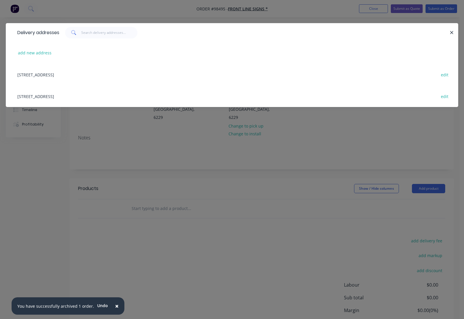
click at [451, 34] on icon "button" at bounding box center [452, 32] width 3 height 3
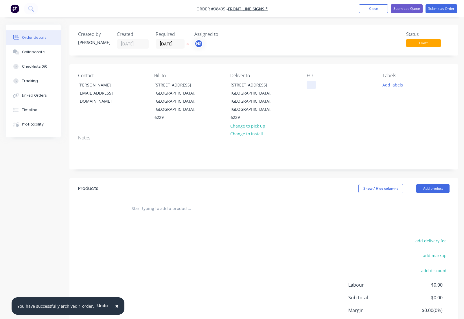
click at [308, 85] on div at bounding box center [311, 85] width 9 height 8
click at [396, 86] on button "Add labels" at bounding box center [393, 85] width 27 height 8
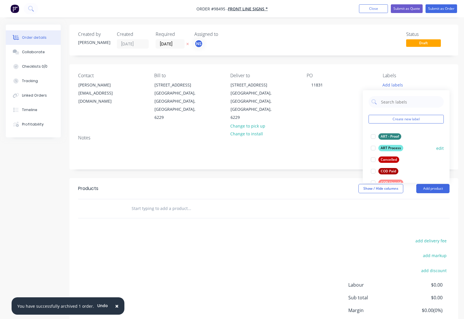
click at [390, 147] on div "ART Process" at bounding box center [391, 148] width 25 height 6
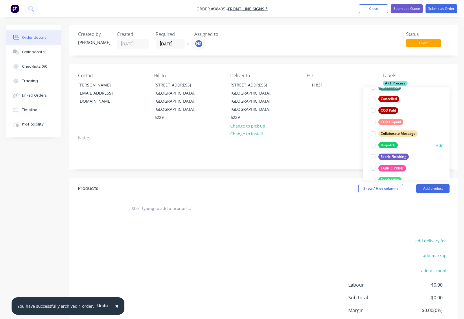
click at [388, 145] on div "Dispatch" at bounding box center [388, 145] width 19 height 6
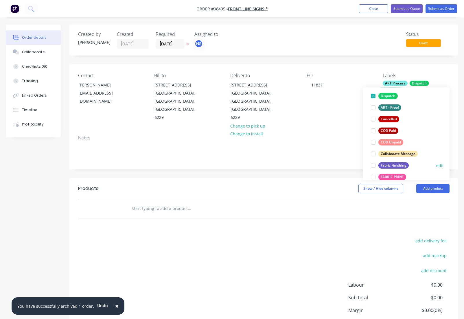
scroll to position [53, 0]
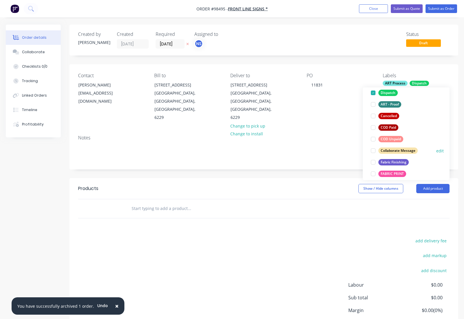
click at [393, 164] on div "Fabric Finishing" at bounding box center [394, 162] width 30 height 6
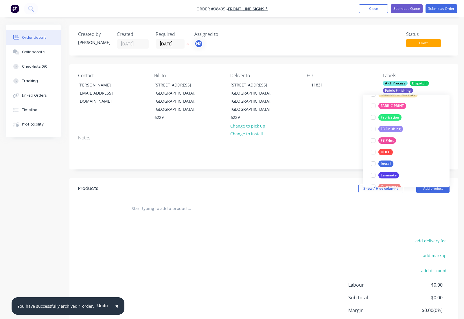
scroll to position [124, 0]
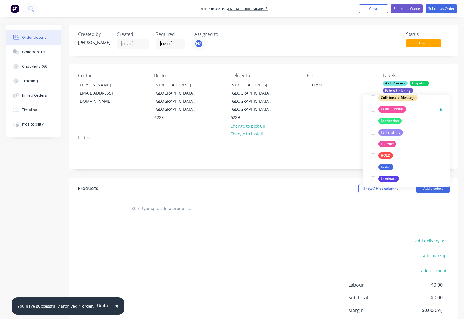
click at [387, 109] on div "FABRIC PRINT" at bounding box center [393, 110] width 28 height 6
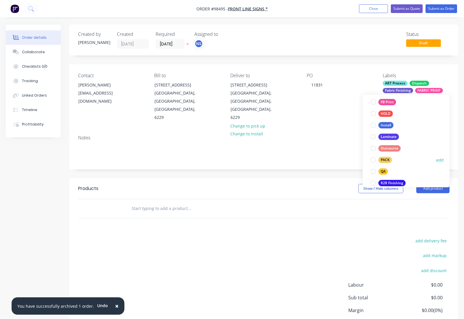
click at [384, 160] on div "PACK" at bounding box center [386, 160] width 14 height 6
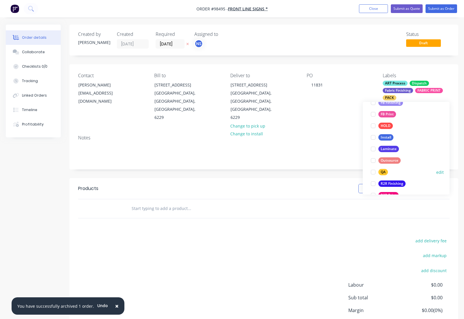
click at [383, 173] on div "QA" at bounding box center [384, 172] width 10 height 6
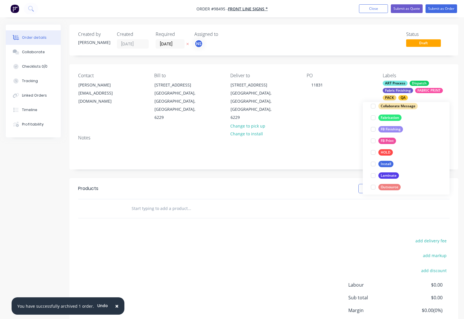
scroll to position [159, 0]
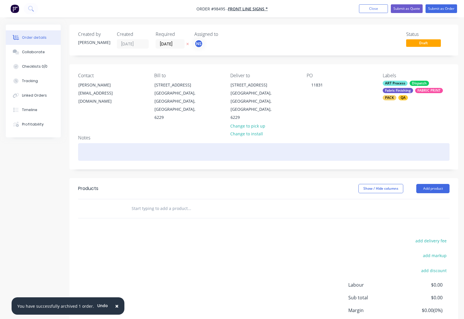
drag, startPoint x: 119, startPoint y: 136, endPoint x: 122, endPoint y: 136, distance: 2.9
click at [121, 143] on div at bounding box center [264, 152] width 372 height 18
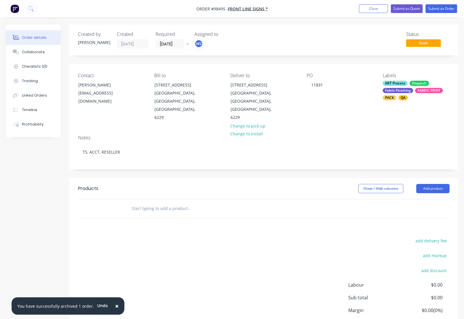
click at [141, 203] on input "text" at bounding box center [189, 209] width 116 height 12
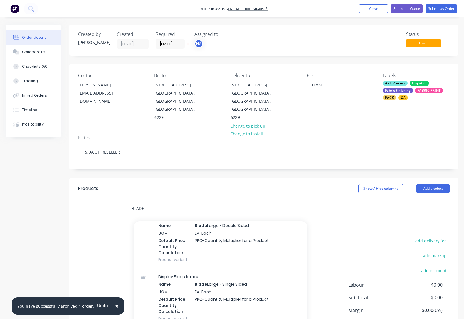
scroll to position [293, 0]
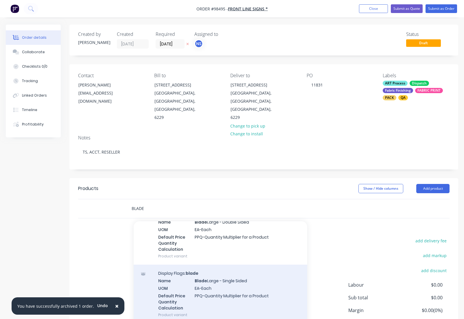
type input "BLADE"
click at [224, 266] on div "Display Flags: blade Name Blade Large - Single Sided UOM EA-Each Default Price …" at bounding box center [221, 294] width 174 height 59
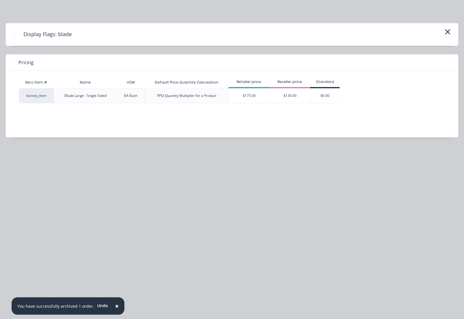
click at [292, 94] on div "$130.00" at bounding box center [290, 96] width 41 height 14
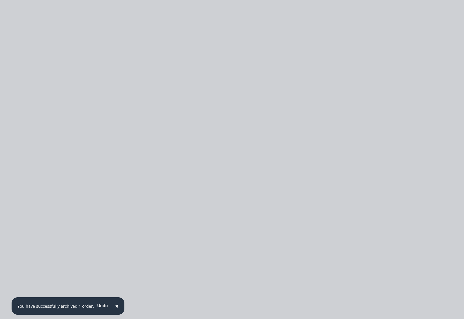
type input "$130.00"
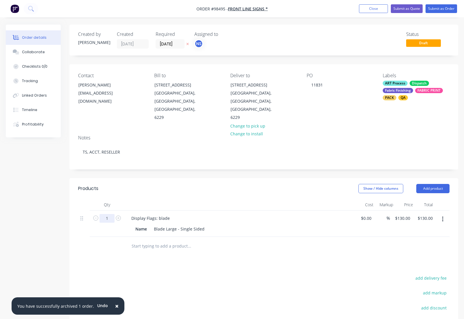
click at [112, 214] on input "1" at bounding box center [107, 218] width 15 height 9
type input "6"
type input "$780.00"
click at [171, 214] on div "Display Flags: blade" at bounding box center [151, 218] width 48 height 8
click at [170, 214] on div "Display Flags: blade" at bounding box center [151, 218] width 48 height 8
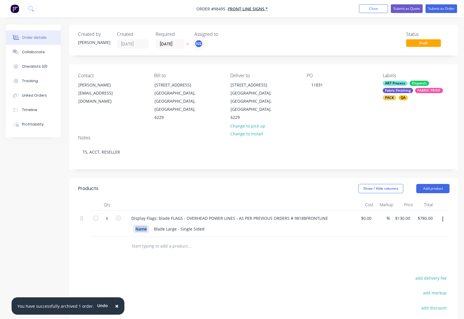
drag, startPoint x: 148, startPoint y: 213, endPoint x: 127, endPoint y: 211, distance: 21.5
click at [133, 225] on div "Name" at bounding box center [141, 229] width 16 height 8
click at [407, 214] on input "130" at bounding box center [408, 218] width 10 height 8
type input "$210.00"
type input "$1,260.00"
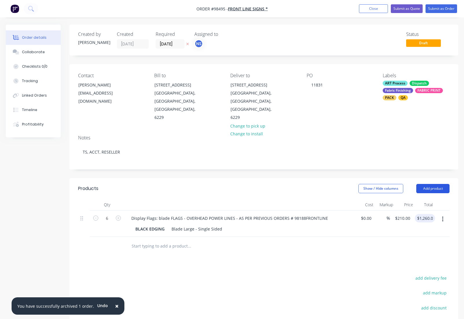
click at [430, 184] on button "Add product" at bounding box center [433, 188] width 33 height 9
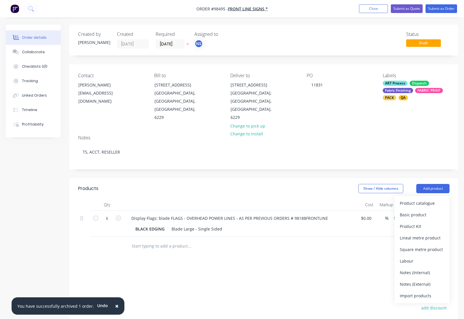
click at [160, 241] on input "text" at bounding box center [189, 247] width 116 height 12
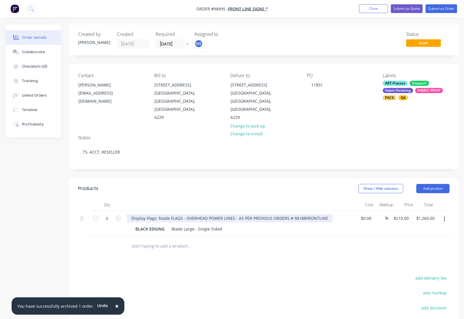
click at [327, 214] on div "Display Flags: blade FLAGS - OVERHEAD POWER LINES - AS PER PREVIOUS ORDERS # 98…" at bounding box center [230, 218] width 206 height 8
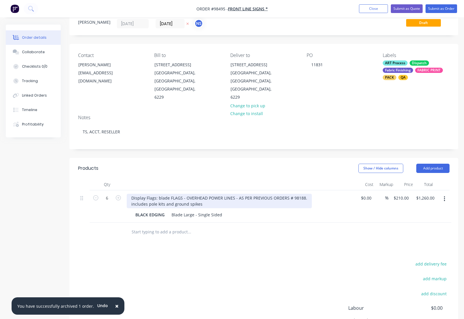
scroll to position [0, 0]
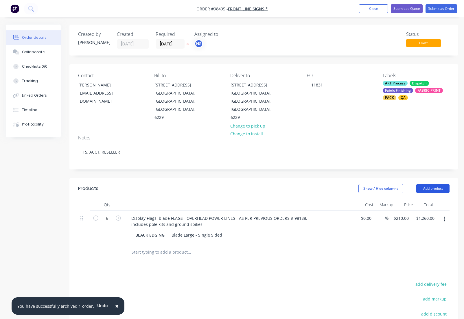
click at [433, 184] on button "Add product" at bounding box center [433, 188] width 33 height 9
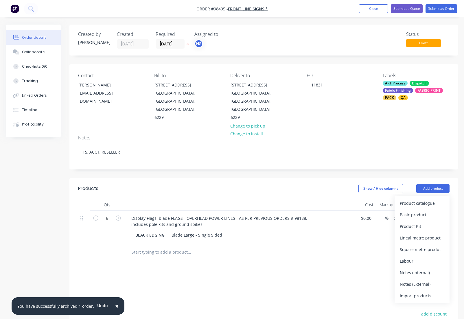
drag, startPoint x: 414, startPoint y: 266, endPoint x: 380, endPoint y: 267, distance: 34.2
click at [414, 280] on div "Notes (External)" at bounding box center [422, 284] width 45 height 8
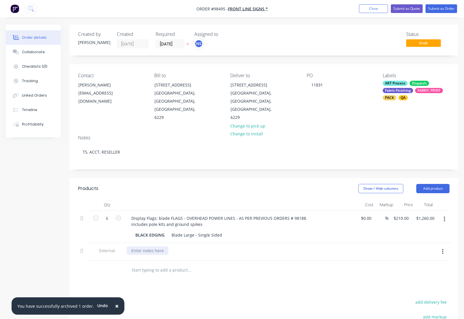
click at [144, 247] on div at bounding box center [148, 251] width 42 height 8
click at [155, 247] on div "send on AHRVEY Courier - customer account" at bounding box center [174, 251] width 95 height 8
click at [369, 10] on button "Close" at bounding box center [373, 8] width 29 height 9
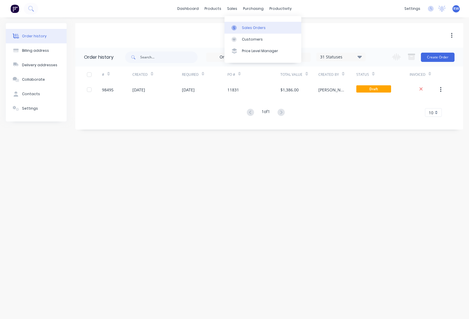
click at [247, 27] on div "Sales Orders" at bounding box center [254, 27] width 24 height 5
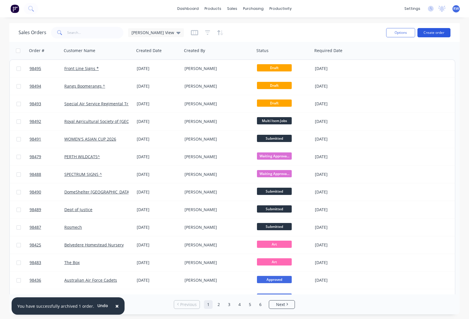
click at [430, 32] on button "Create order" at bounding box center [433, 32] width 33 height 9
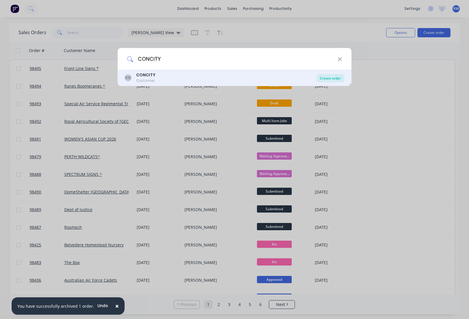
type input "CONCITY"
click at [324, 80] on div "Create order" at bounding box center [330, 78] width 28 height 8
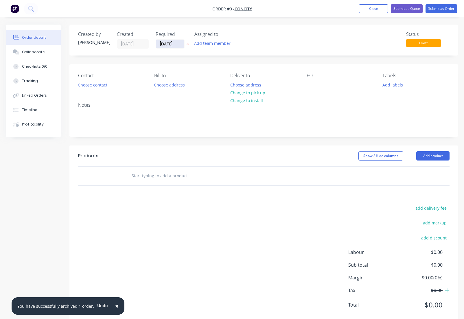
click at [178, 44] on input "[DATE]" at bounding box center [170, 44] width 28 height 9
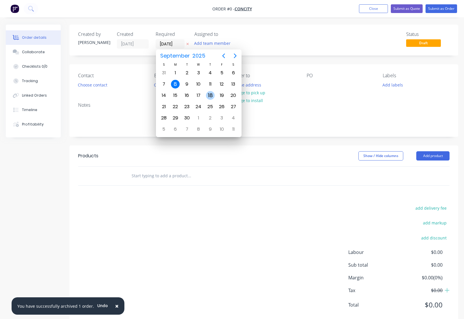
click at [210, 96] on div "18" at bounding box center [210, 95] width 9 height 9
type input "[DATE]"
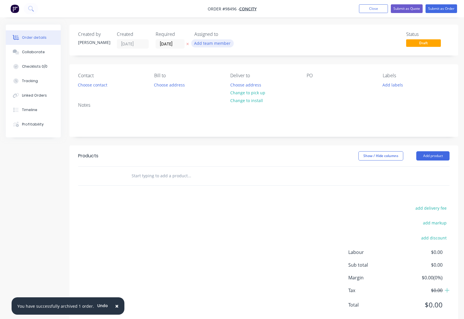
click at [204, 43] on button "Add team member" at bounding box center [212, 43] width 43 height 8
type input "TASH"
click at [220, 76] on div "[PERSON_NAME]" at bounding box center [241, 76] width 58 height 6
click at [98, 85] on button "Choose contact" at bounding box center [93, 85] width 36 height 8
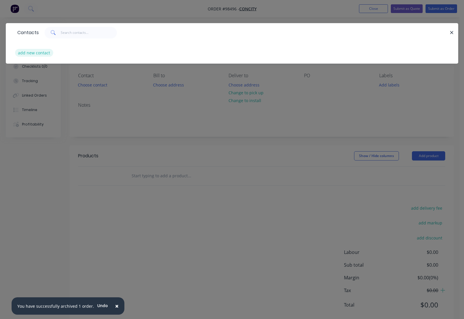
click at [39, 54] on button "add new contact" at bounding box center [34, 53] width 38 height 8
select select "AU"
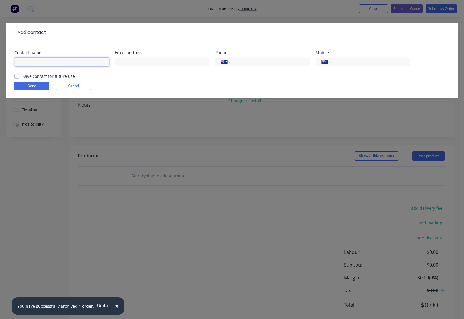
click at [61, 63] on input "text" at bounding box center [61, 62] width 95 height 9
type input "[PERSON_NAME]"
click at [139, 63] on input "text" at bounding box center [162, 62] width 95 height 9
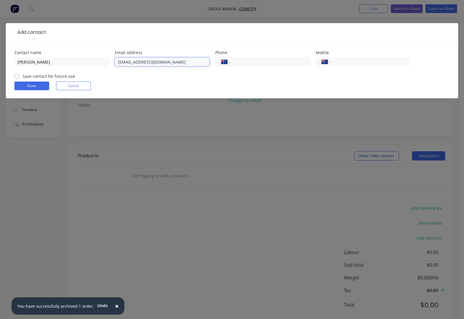
type input "[EMAIL_ADDRESS][DOMAIN_NAME]"
click at [250, 63] on input "tel" at bounding box center [269, 62] width 69 height 7
drag, startPoint x: 361, startPoint y: 65, endPoint x: 356, endPoint y: 63, distance: 4.2
click at [361, 65] on input "tel" at bounding box center [369, 62] width 69 height 7
type input "0449 171 050"
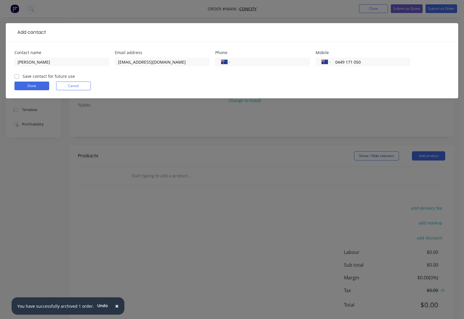
click at [23, 76] on label "Save contact for future use" at bounding box center [49, 76] width 52 height 6
click at [17, 76] on input "Save contact for future use" at bounding box center [16, 76] width 5 height 6
checkbox input "true"
click at [30, 87] on button "Done" at bounding box center [31, 86] width 35 height 9
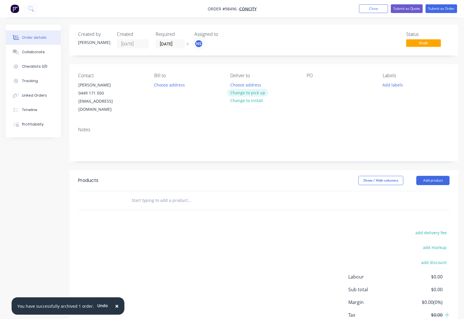
click at [248, 94] on button "Change to pick up" at bounding box center [247, 93] width 41 height 8
click at [238, 83] on div at bounding box center [235, 85] width 9 height 8
click at [308, 85] on div at bounding box center [311, 85] width 9 height 8
click at [385, 84] on button "Add labels" at bounding box center [393, 85] width 27 height 8
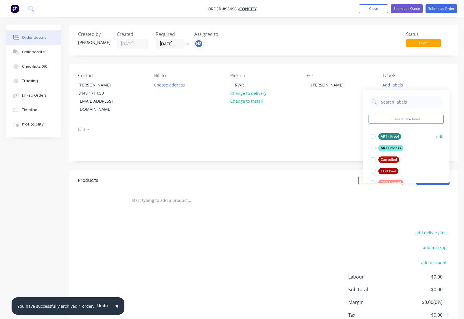
click at [374, 137] on div at bounding box center [374, 137] width 12 height 12
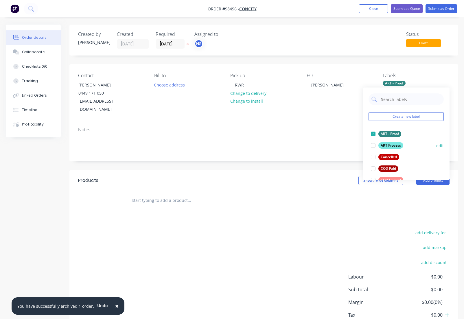
click at [374, 146] on div at bounding box center [374, 146] width 12 height 12
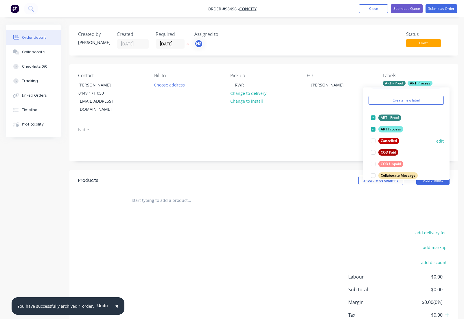
scroll to position [18, 0]
click at [370, 162] on div at bounding box center [374, 162] width 12 height 12
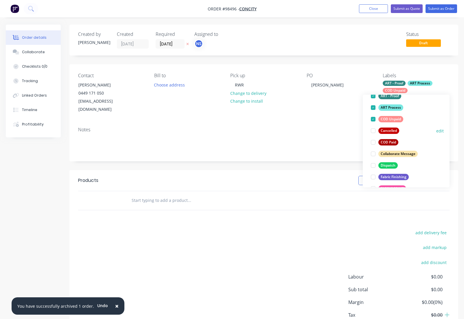
scroll to position [54, 0]
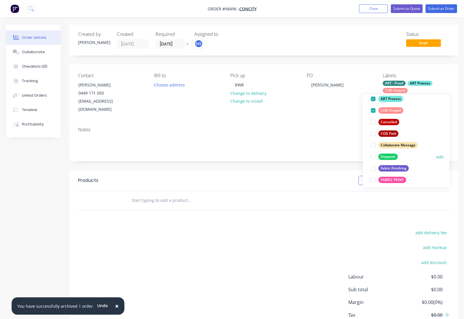
click at [372, 158] on div at bounding box center [374, 157] width 12 height 12
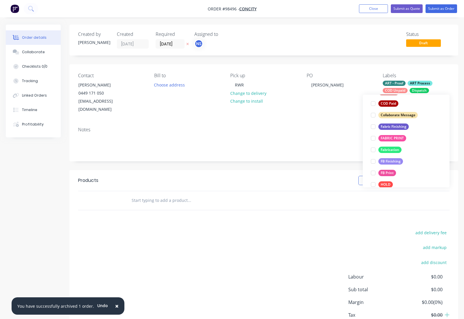
scroll to position [99, 0]
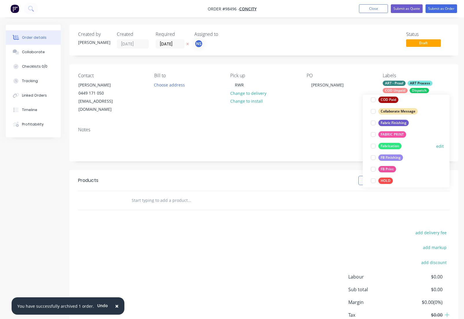
click at [373, 147] on div at bounding box center [374, 147] width 12 height 12
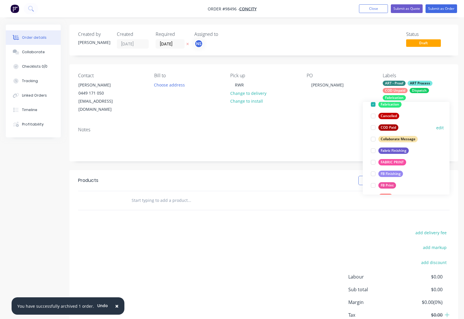
scroll to position [93, 0]
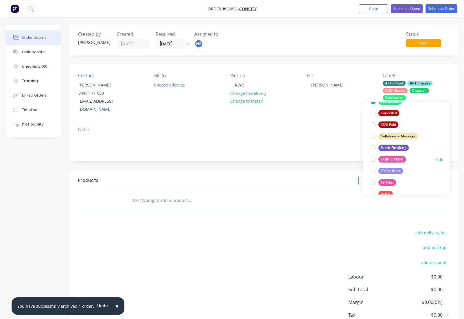
click at [371, 171] on div at bounding box center [374, 171] width 12 height 12
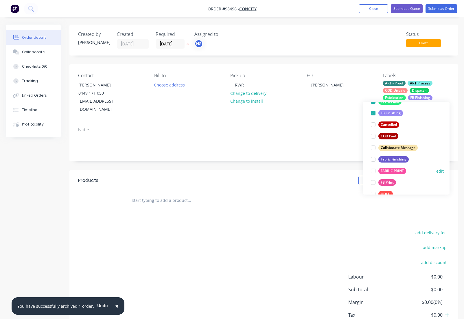
click at [374, 182] on div at bounding box center [374, 183] width 12 height 12
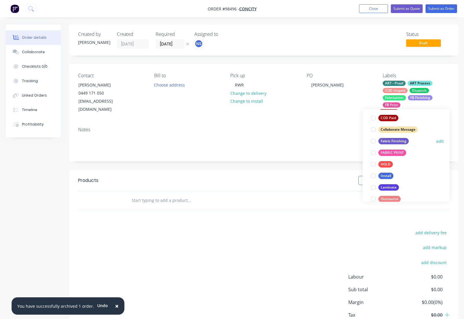
scroll to position [136, 0]
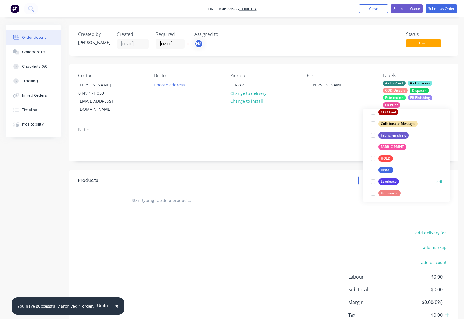
click at [372, 182] on div at bounding box center [374, 182] width 12 height 12
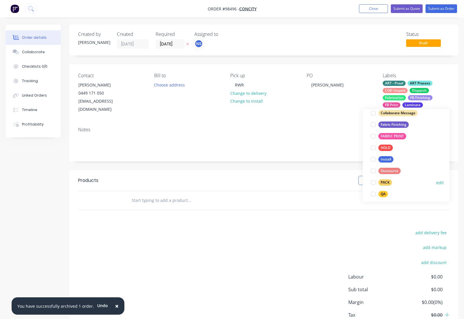
click at [372, 182] on div at bounding box center [374, 183] width 12 height 12
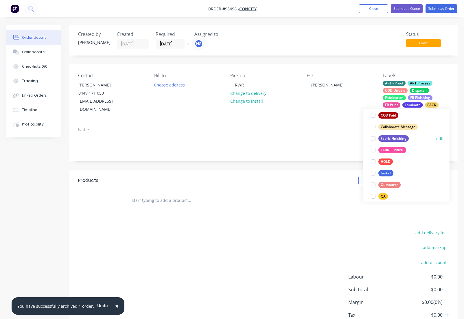
scroll to position [164, 0]
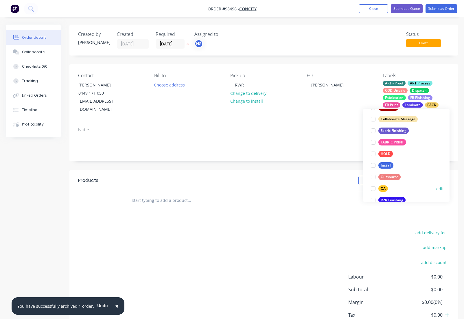
click at [372, 189] on div at bounding box center [374, 189] width 12 height 12
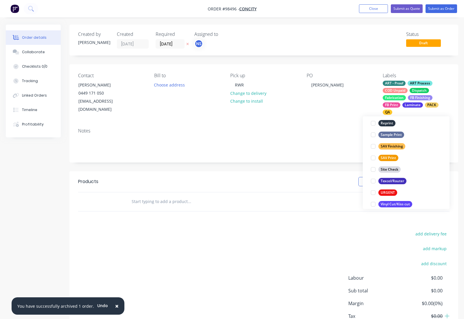
scroll to position [278, 0]
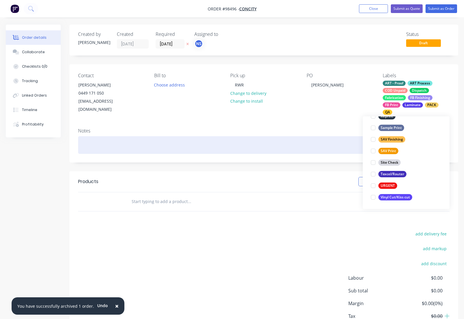
click at [116, 143] on div at bounding box center [264, 145] width 372 height 18
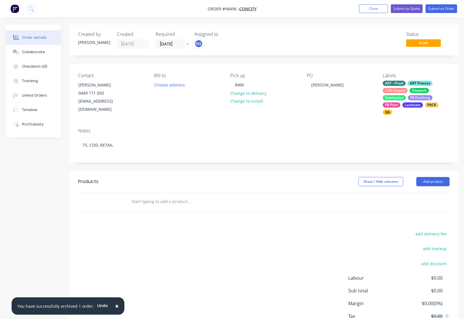
click at [144, 202] on input "text" at bounding box center [189, 202] width 116 height 12
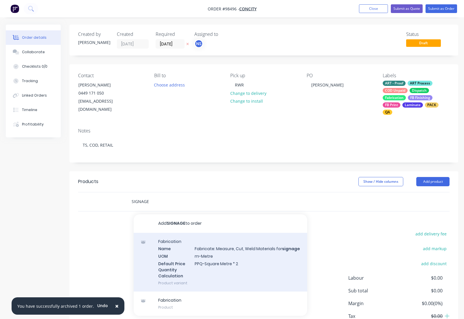
type input "SIGNAGE"
click at [213, 250] on div "Fabrication Name Fabricate: Measure, Cut, Weld Materials for signage UOM m-Metr…" at bounding box center [221, 262] width 174 height 59
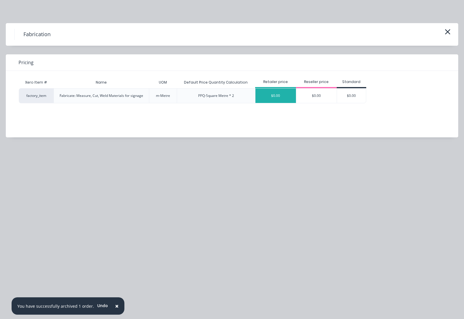
click at [271, 96] on div "$0.00" at bounding box center [276, 96] width 41 height 14
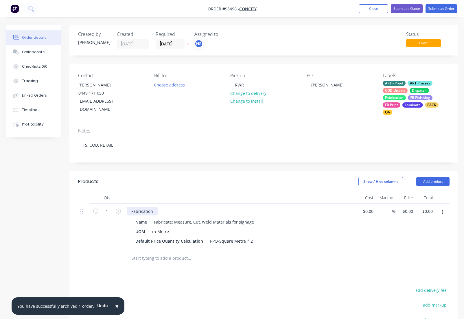
drag, startPoint x: 155, startPoint y: 211, endPoint x: 159, endPoint y: 214, distance: 5.1
click at [155, 212] on div "Fabrication" at bounding box center [142, 211] width 31 height 8
click at [112, 213] on input "1" at bounding box center [107, 211] width 15 height 9
type input "8"
click at [147, 222] on div "Name" at bounding box center [141, 222] width 16 height 8
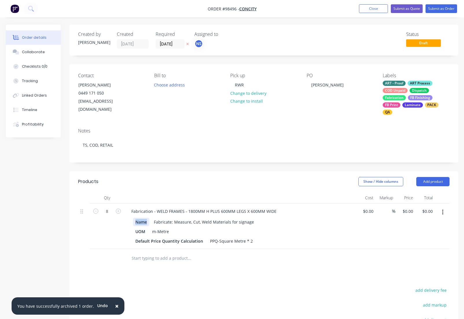
drag, startPoint x: 147, startPoint y: 222, endPoint x: 127, endPoint y: 220, distance: 20.6
click at [133, 220] on div "Name" at bounding box center [141, 222] width 16 height 8
drag, startPoint x: 170, startPoint y: 237, endPoint x: 151, endPoint y: 237, distance: 19.4
click at [151, 236] on div "m-Metre" at bounding box center [160, 232] width 21 height 8
drag, startPoint x: 146, startPoint y: 237, endPoint x: 134, endPoint y: 237, distance: 11.9
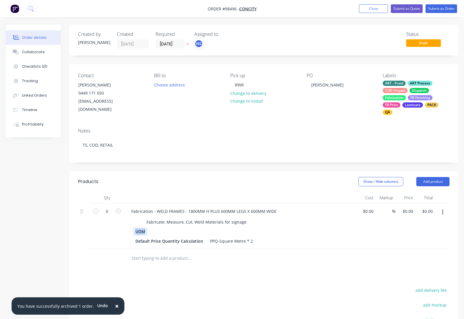
click at [134, 236] on div "UOM" at bounding box center [140, 232] width 14 height 8
click at [252, 246] on div "PPQ-Square Metre * 2" at bounding box center [231, 241] width 47 height 8
drag, startPoint x: 251, startPoint y: 253, endPoint x: 207, endPoint y: 252, distance: 44.6
click at [210, 246] on div "PPQ-Square Metre * 2" at bounding box center [231, 241] width 47 height 8
click at [201, 246] on div "Default Price Quantity Calculation" at bounding box center [169, 241] width 72 height 8
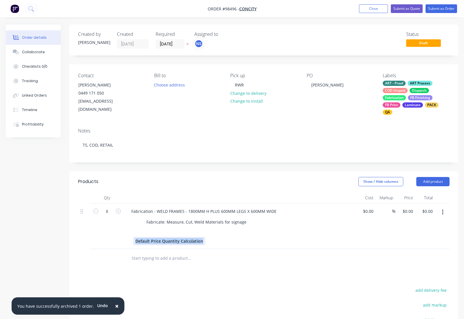
drag, startPoint x: 202, startPoint y: 253, endPoint x: 130, endPoint y: 250, distance: 71.3
click at [133, 246] on div "Default Price Quantity Calculation" at bounding box center [169, 241] width 72 height 8
click at [31, 54] on div "Collaborate" at bounding box center [33, 52] width 23 height 5
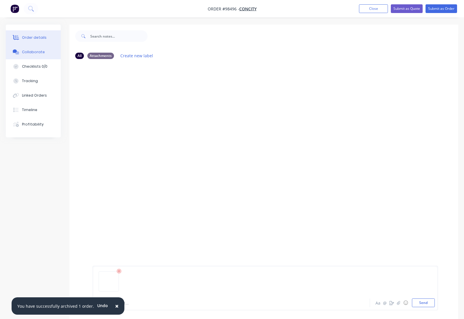
click at [29, 36] on div "Order details" at bounding box center [34, 37] width 25 height 5
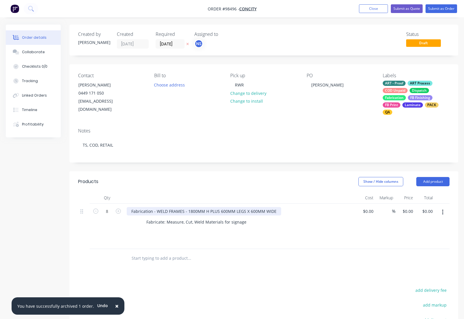
click at [275, 211] on div "Fabrication - WELD FRAMES - 1800MM H PLUS 600MM LEGS X 600MM WIDE" at bounding box center [204, 211] width 155 height 8
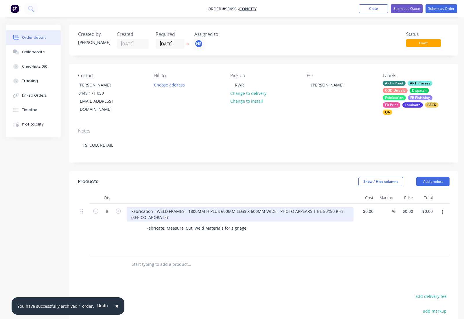
click at [312, 212] on div "Fabrication - WELD FRAMES - 1800MM H PLUS 600MM LEGS X 600MM WIDE - PHOTO APPEA…" at bounding box center [240, 214] width 227 height 14
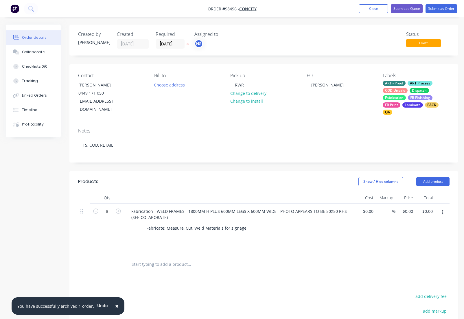
click at [158, 266] on input "text" at bounding box center [189, 265] width 116 height 12
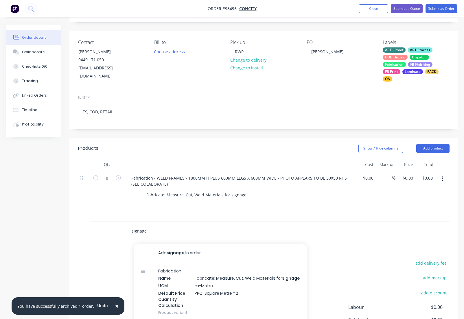
scroll to position [34, 0]
click at [148, 237] on input "signage" at bounding box center [189, 231] width 116 height 12
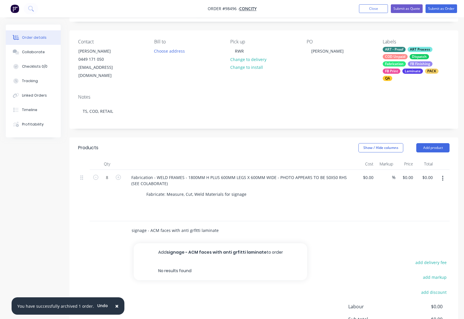
click at [191, 237] on input "signage - ACM faces with anti grfitti laminate" at bounding box center [189, 231] width 116 height 12
click at [219, 237] on input "signage - ACM faces with anti grafitti laminate" at bounding box center [189, 231] width 116 height 12
click at [228, 237] on input "signage - ACM faces with anti grafitti laminate - 2 facesper frame." at bounding box center [189, 231] width 116 height 12
type input "signage - ACM faces with anti grafitti laminate - 2 faces per frame."
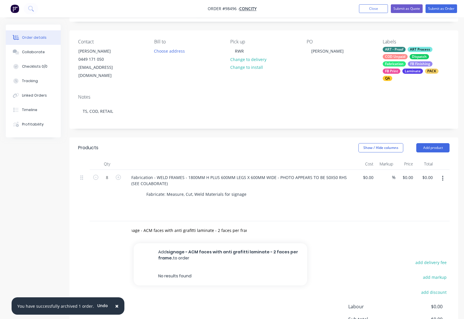
click at [249, 237] on div "signage - ACM faces with anti grafitti laminate - 2 faces per frame. Add signag…" at bounding box center [214, 231] width 174 height 12
click at [248, 237] on div "signage - ACM faces with anti grafitti laminate - 2 faces per frame. Add signag…" at bounding box center [214, 231] width 174 height 12
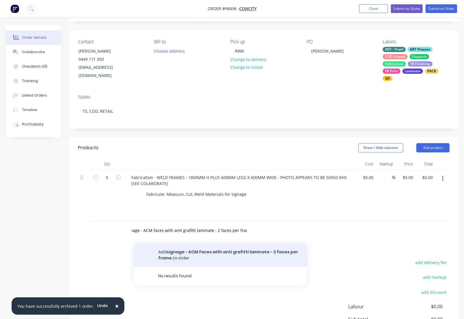
click at [215, 267] on button "Add signage - ACM faces with anti grafitti laminate - 2 faces per frame. to ord…" at bounding box center [221, 256] width 174 height 24
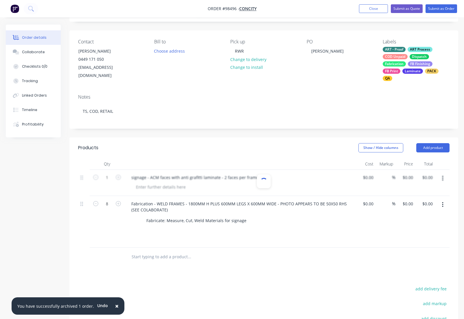
scroll to position [0, 0]
click at [169, 263] on input "text" at bounding box center [189, 257] width 116 height 12
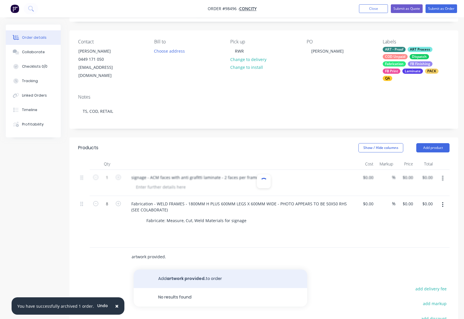
type input "artwork provided."
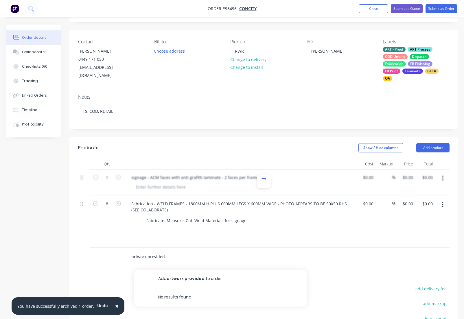
click at [188, 288] on button "Add artwork provided. to order" at bounding box center [221, 279] width 174 height 19
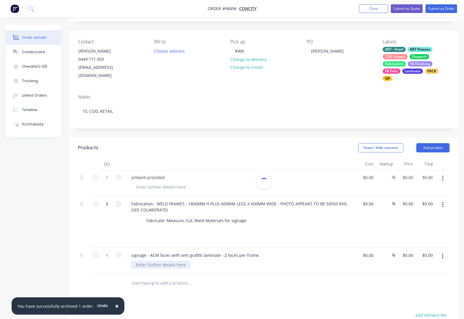
click at [185, 269] on div at bounding box center [160, 265] width 59 height 8
drag, startPoint x: 182, startPoint y: 284, endPoint x: 134, endPoint y: 282, distance: 48.4
click at [134, 269] on div at bounding box center [160, 265] width 59 height 8
drag, startPoint x: 172, startPoint y: 284, endPoint x: 173, endPoint y: 286, distance: 3.4
click at [172, 275] on div "6 off to have artwprk 1 & 2 2 off to have artwork 1 & 3" at bounding box center [161, 268] width 61 height 14
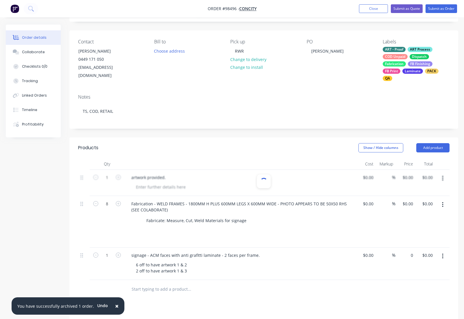
click at [405, 260] on input "0" at bounding box center [409, 255] width 13 height 8
click at [410, 259] on input "0" at bounding box center [412, 255] width 7 height 8
type input "$478.80"
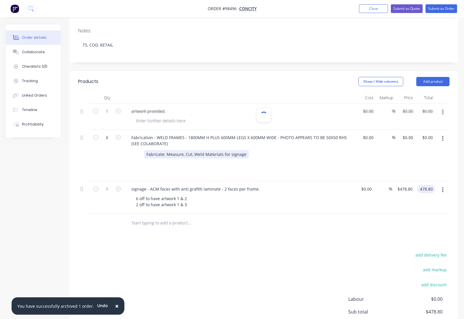
scroll to position [104, 0]
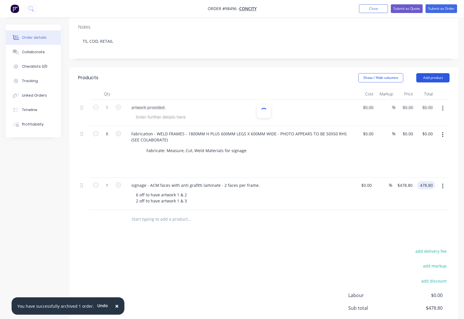
type input "$478.80"
click at [425, 76] on button "Add product" at bounding box center [433, 77] width 33 height 9
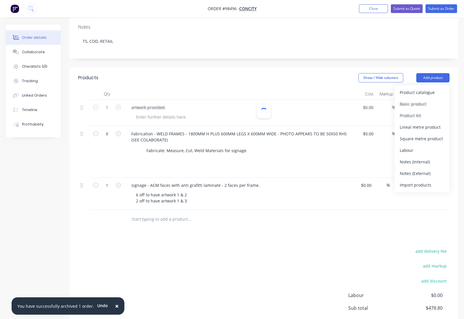
click at [406, 173] on div "Notes (External)" at bounding box center [422, 173] width 45 height 8
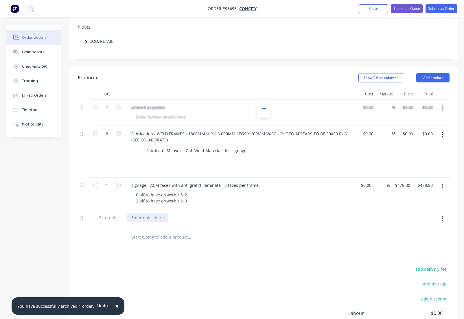
click at [145, 222] on div at bounding box center [148, 218] width 42 height 8
drag, startPoint x: 145, startPoint y: 237, endPoint x: 148, endPoint y: 241, distance: 4.4
click at [146, 222] on div "fabricat and assemble - ready for client collection." at bounding box center [180, 218] width 107 height 8
click at [253, 190] on div "signage - ACM faces with anti grafitti laminate - 2 faces per frame." at bounding box center [196, 185] width 138 height 8
click at [371, 10] on button "Close" at bounding box center [373, 8] width 29 height 9
